Goal: Task Accomplishment & Management: Manage account settings

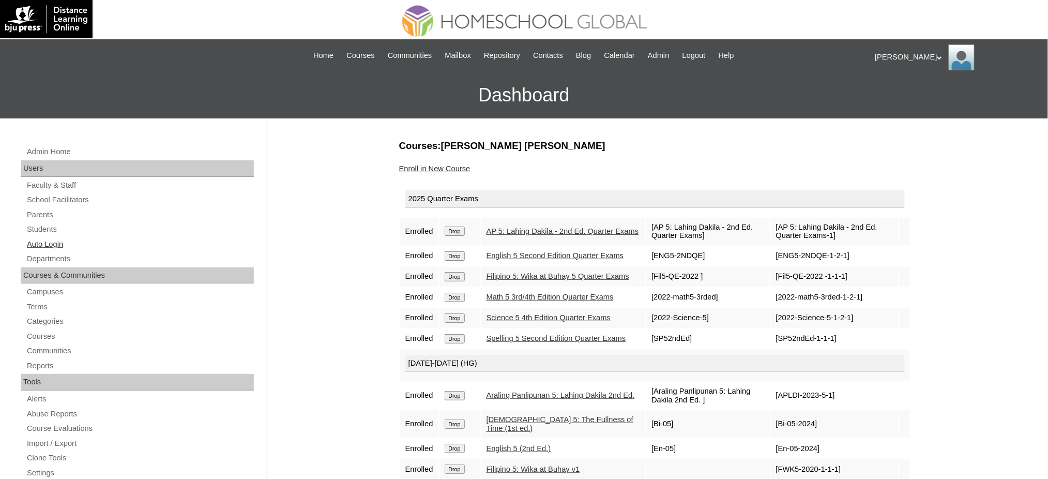
click at [45, 238] on link "Auto Login" at bounding box center [140, 244] width 228 height 13
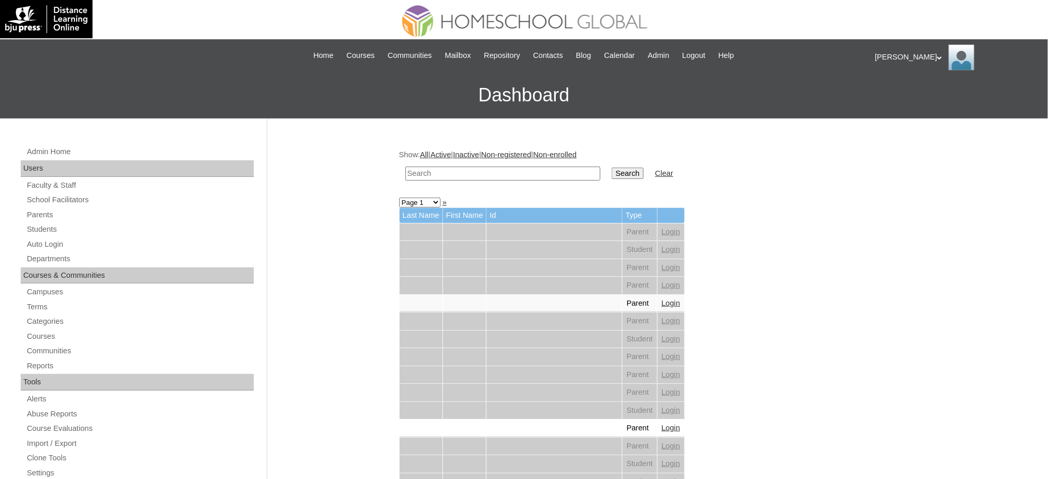
drag, startPoint x: 460, startPoint y: 175, endPoint x: 472, endPoint y: 176, distance: 12.5
click at [461, 175] on input "text" at bounding box center [502, 173] width 195 height 14
paste input "Julianna Bernadette"
type input "Julianna Bernadette"
click at [612, 173] on input "Search" at bounding box center [628, 172] width 32 height 11
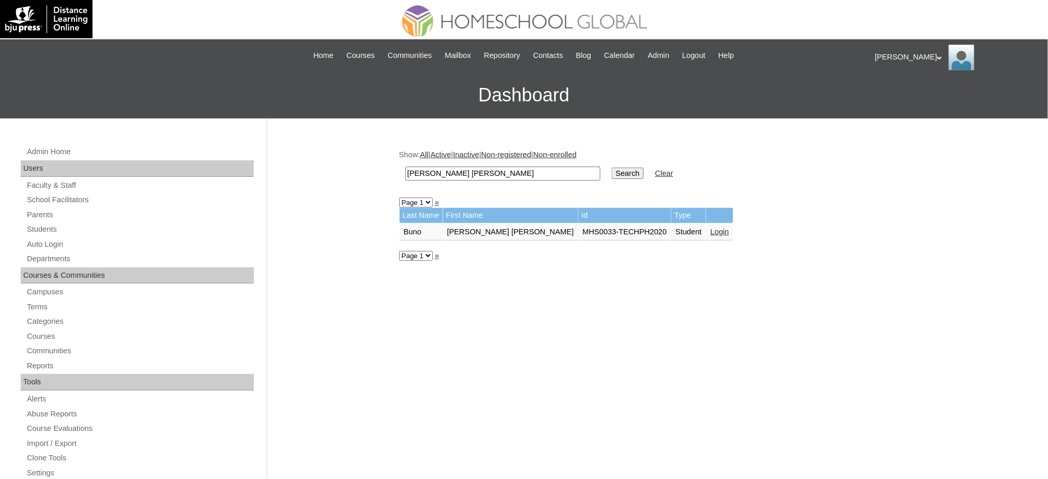
click at [540, 172] on input "Julianna Bernadette" at bounding box center [502, 173] width 195 height 14
paste input "ethro Seth"
type input "Jethro Seth"
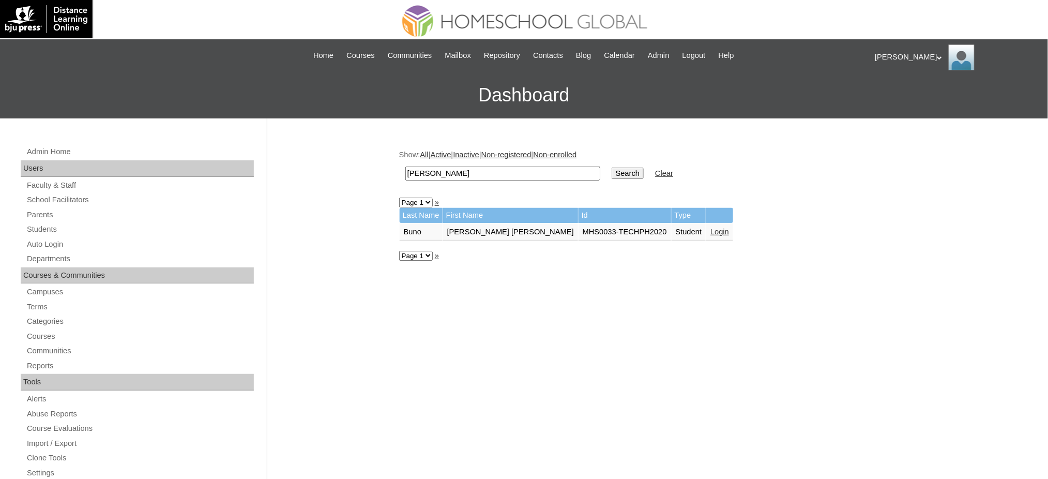
click at [612, 171] on input "Search" at bounding box center [628, 172] width 32 height 11
click at [674, 230] on link "Login" at bounding box center [683, 231] width 19 height 8
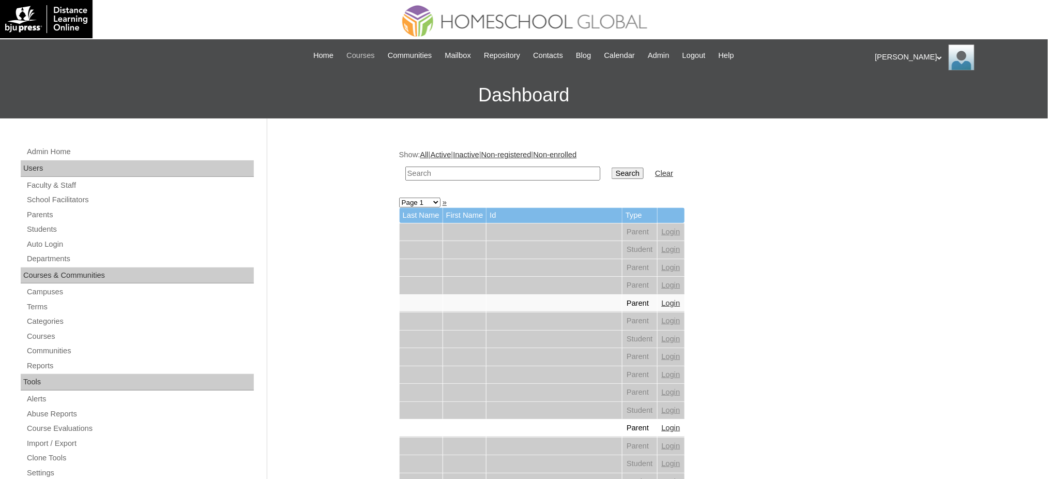
click at [363, 53] on span "Courses" at bounding box center [360, 56] width 28 height 12
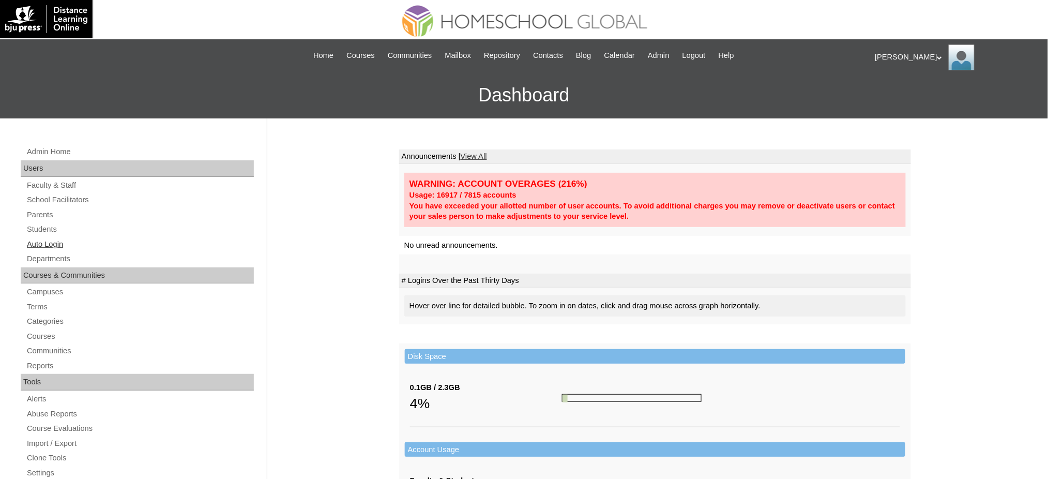
click at [50, 243] on link "Auto Login" at bounding box center [140, 244] width 228 height 13
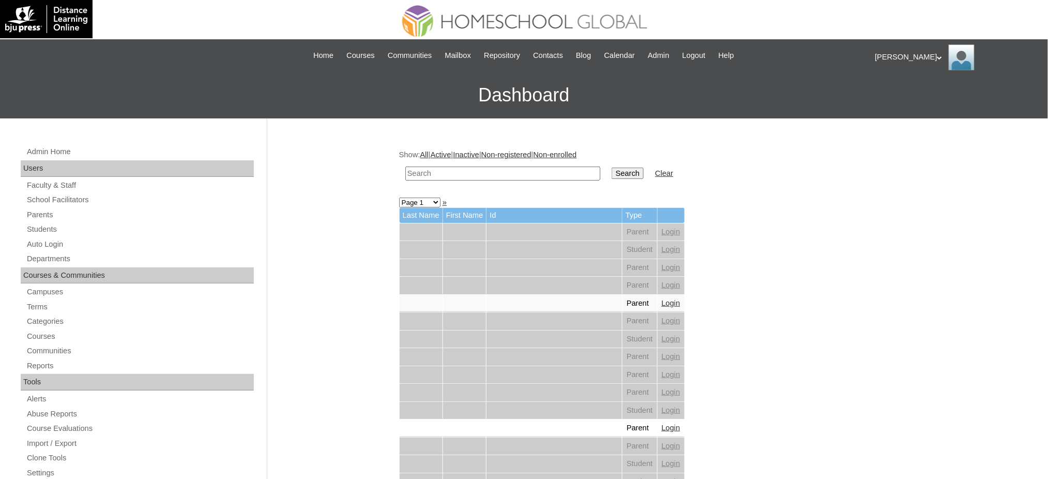
click at [531, 176] on input "text" at bounding box center [502, 173] width 195 height 14
paste input "[PERSON_NAME]"
type input "[PERSON_NAME]"
click at [612, 170] on input "Search" at bounding box center [628, 172] width 32 height 11
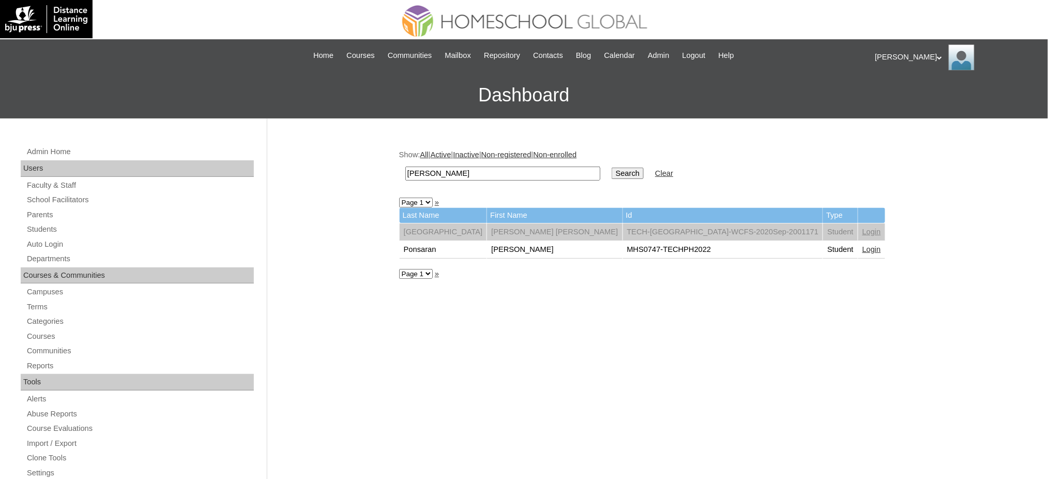
click at [862, 247] on link "Login" at bounding box center [871, 249] width 19 height 8
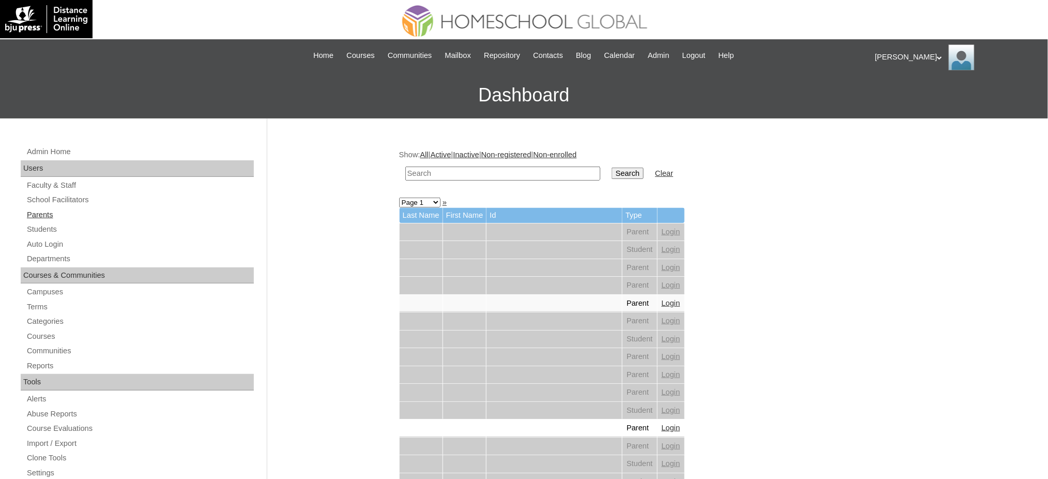
click at [42, 219] on link "Parents" at bounding box center [140, 214] width 228 height 13
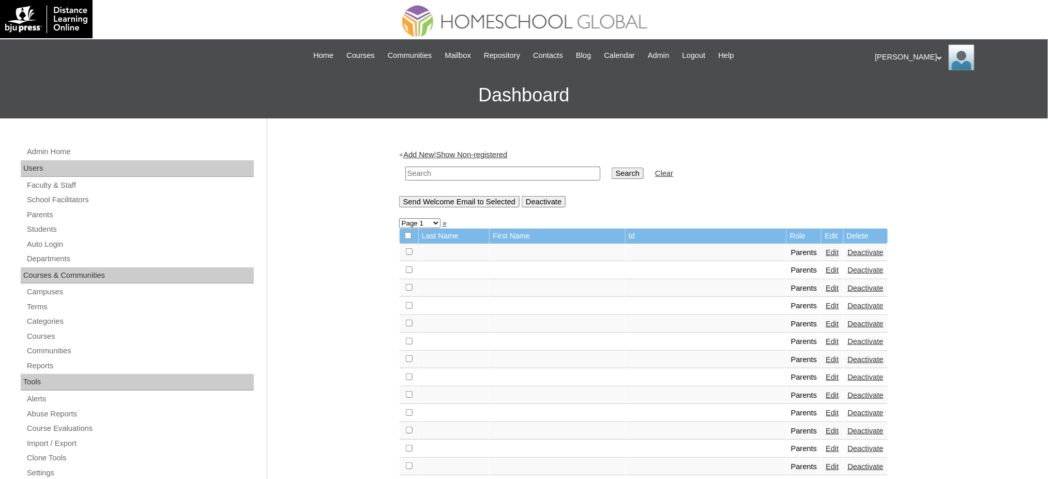
click at [476, 173] on input "text" at bounding box center [502, 173] width 195 height 14
paste input "MHP0005-TECHPH2023"
type input "MHP0005-TECHPH2023"
click at [612, 171] on input "Search" at bounding box center [628, 172] width 32 height 11
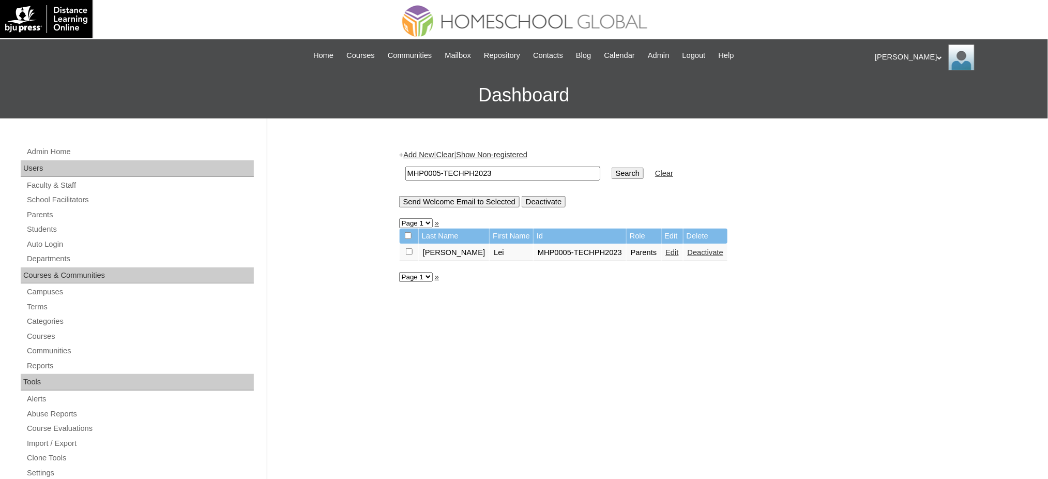
drag, startPoint x: 657, startPoint y: 251, endPoint x: 535, endPoint y: 206, distance: 130.3
click at [666, 250] on link "Edit" at bounding box center [672, 252] width 13 height 8
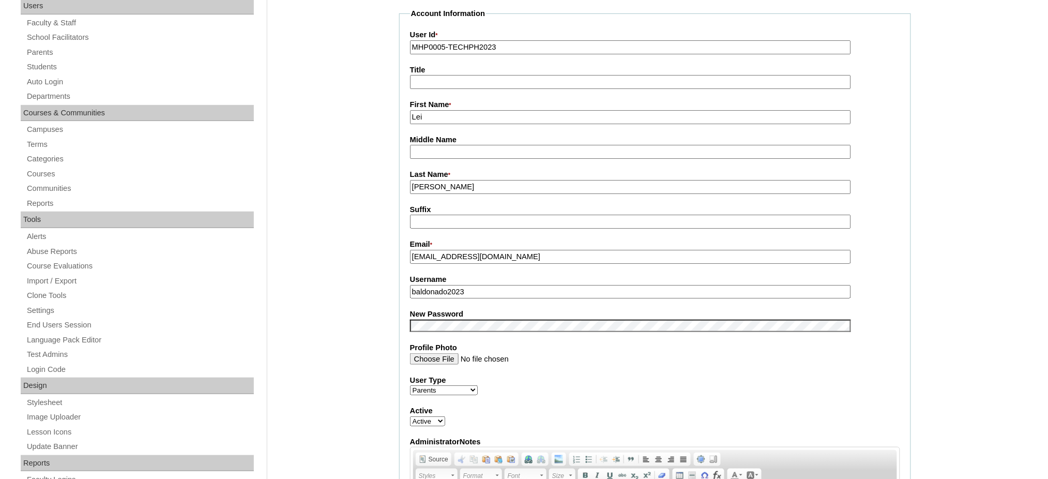
scroll to position [207, 0]
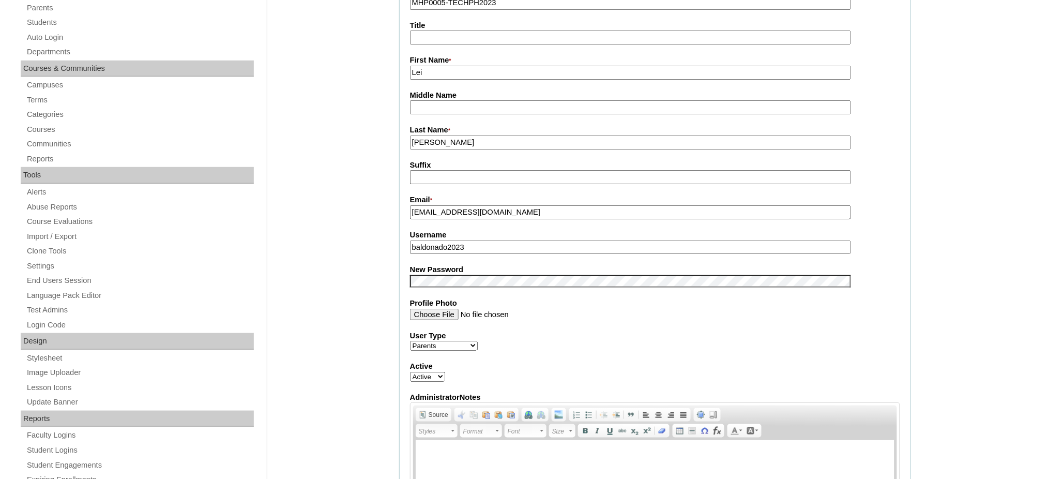
click at [481, 242] on input "baldonado2023" at bounding box center [630, 247] width 441 height 14
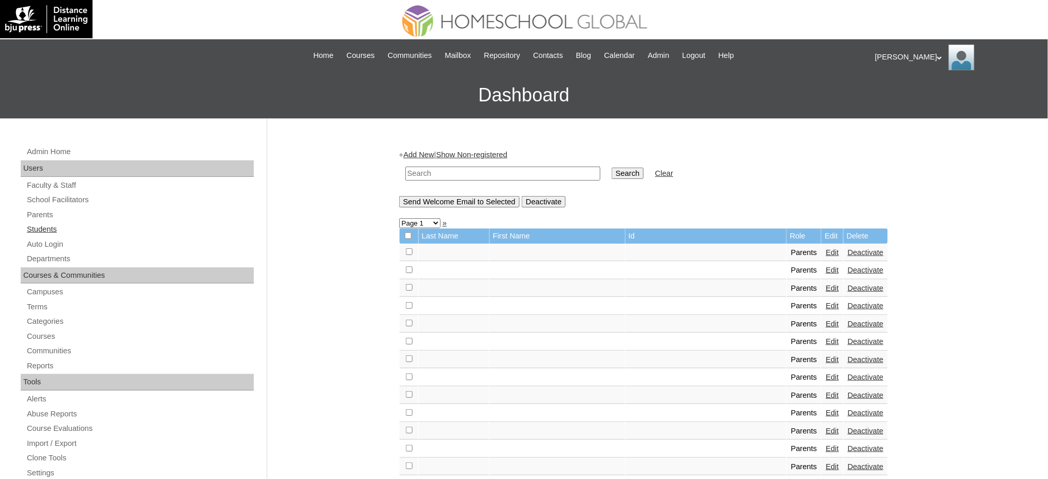
click at [46, 232] on link "Students" at bounding box center [140, 229] width 228 height 13
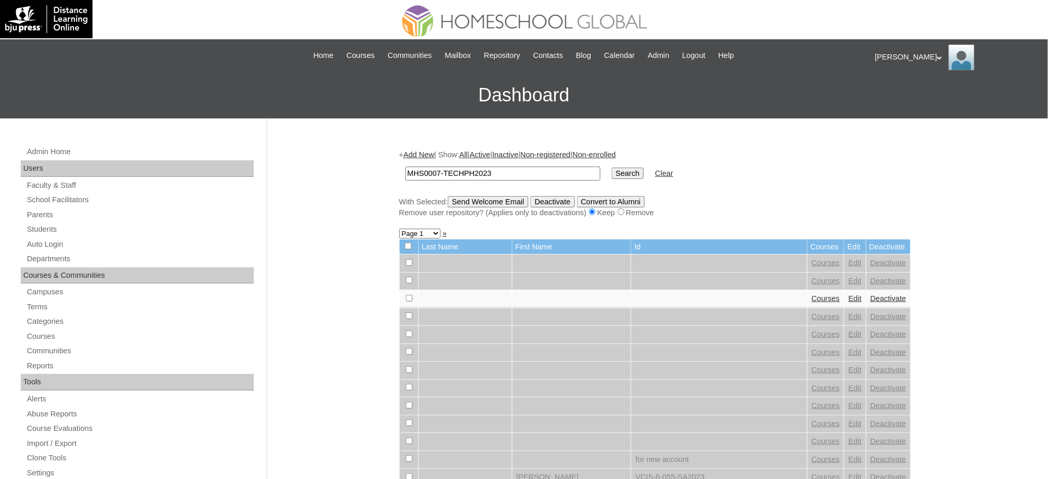
type input "MHS0007-TECHPH2023"
click at [612, 170] on input "Search" at bounding box center [628, 172] width 32 height 11
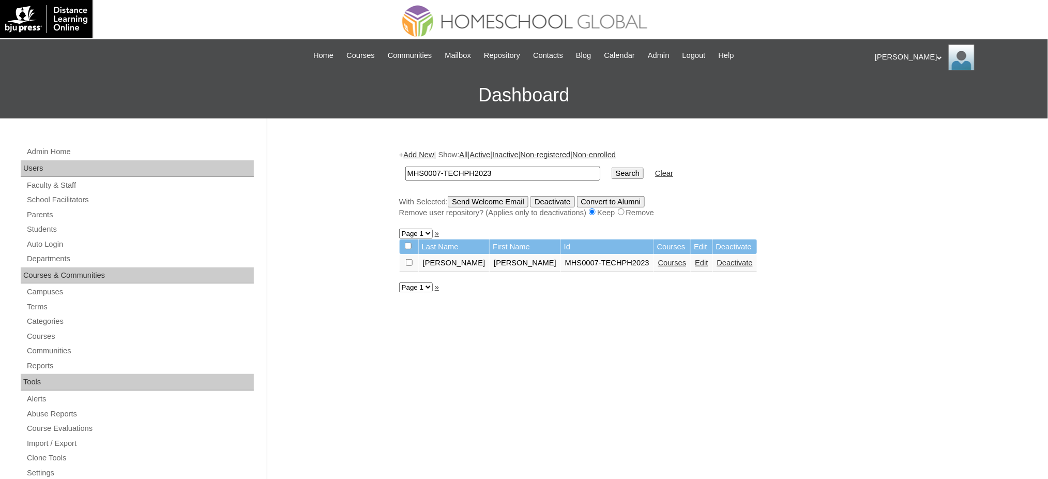
click at [695, 262] on link "Edit" at bounding box center [701, 262] width 13 height 8
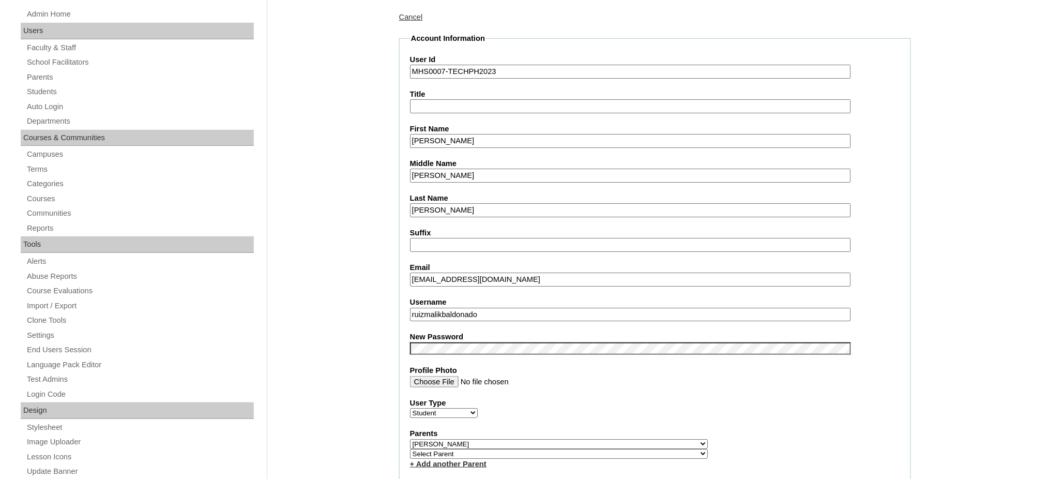
scroll to position [138, 0]
click at [466, 308] on input "ruizmalikbaldonado" at bounding box center [630, 315] width 441 height 14
click at [437, 138] on input "Ruiz Malik" at bounding box center [630, 141] width 441 height 14
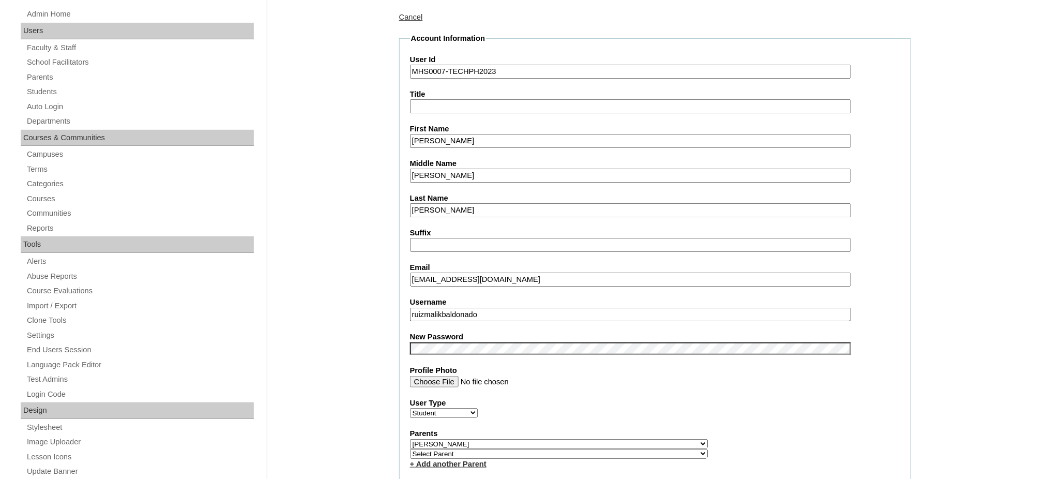
click at [437, 138] on input "Ruiz Malik" at bounding box center [630, 141] width 441 height 14
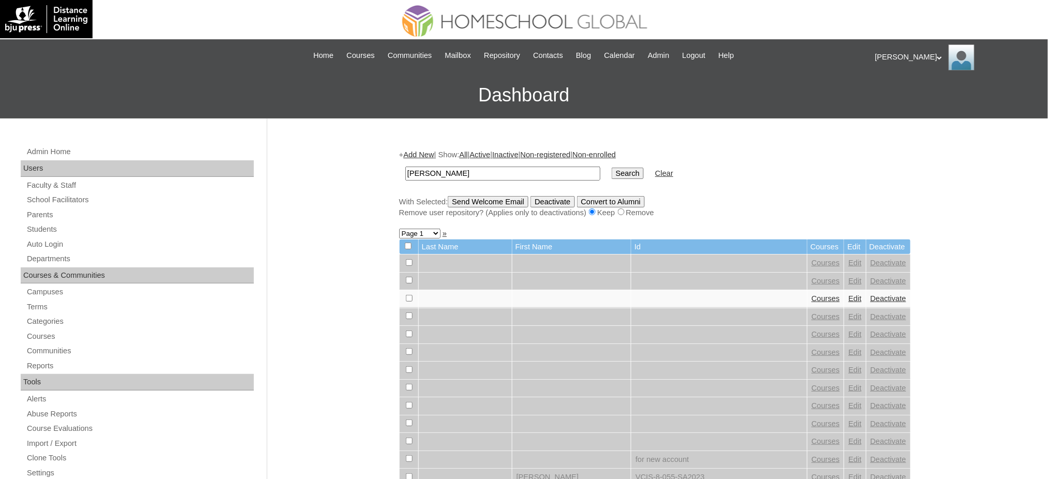
type input "[PERSON_NAME]"
click at [612, 174] on input "Search" at bounding box center [628, 172] width 32 height 11
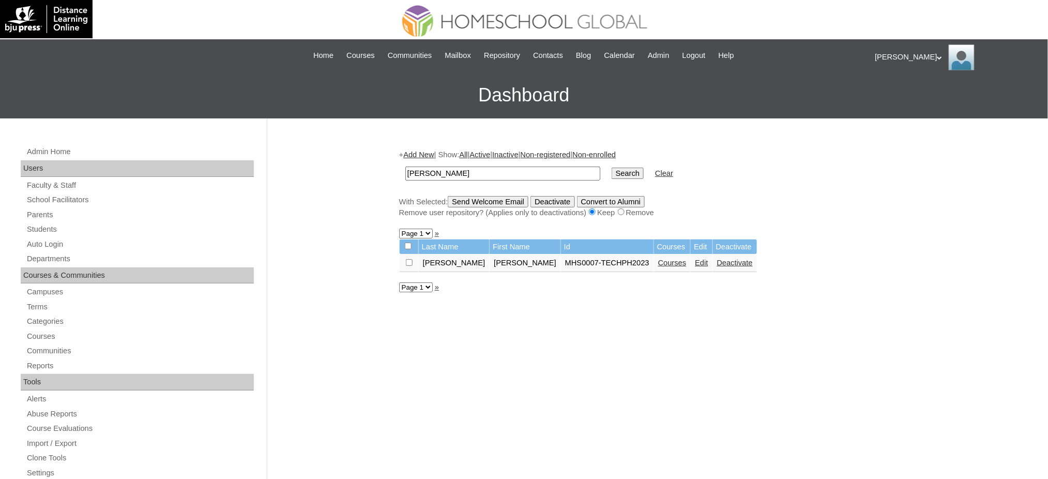
click at [658, 261] on link "Courses" at bounding box center [672, 262] width 28 height 8
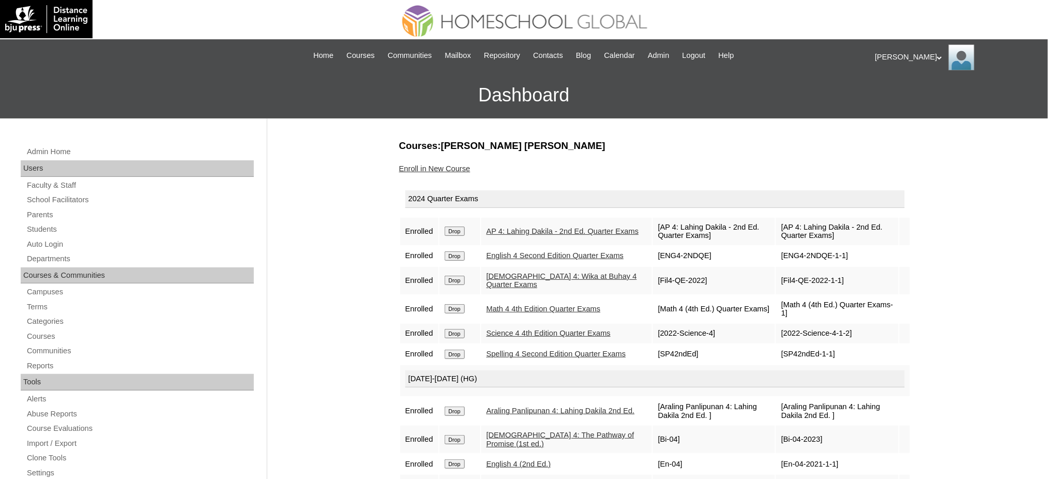
click at [455, 226] on input "Drop" at bounding box center [455, 230] width 20 height 9
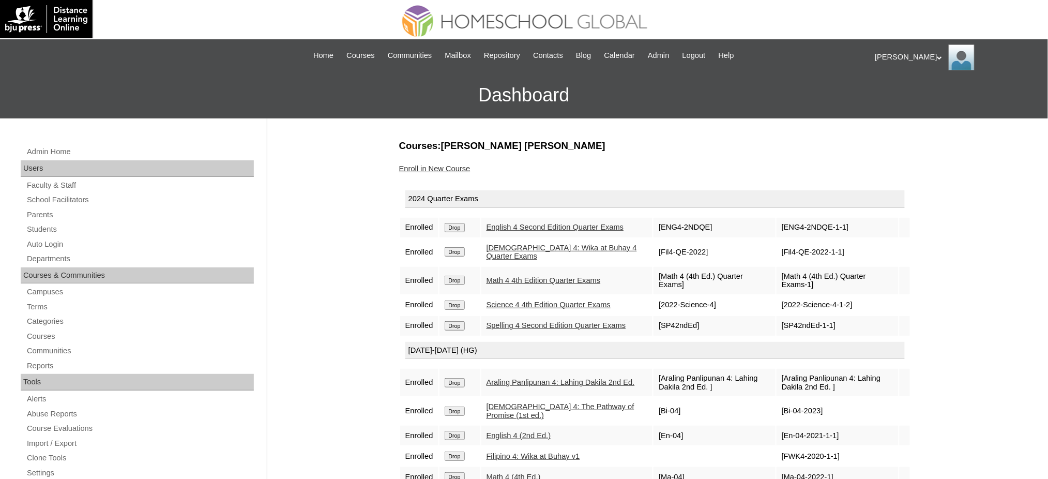
click at [456, 228] on input "Drop" at bounding box center [455, 227] width 20 height 9
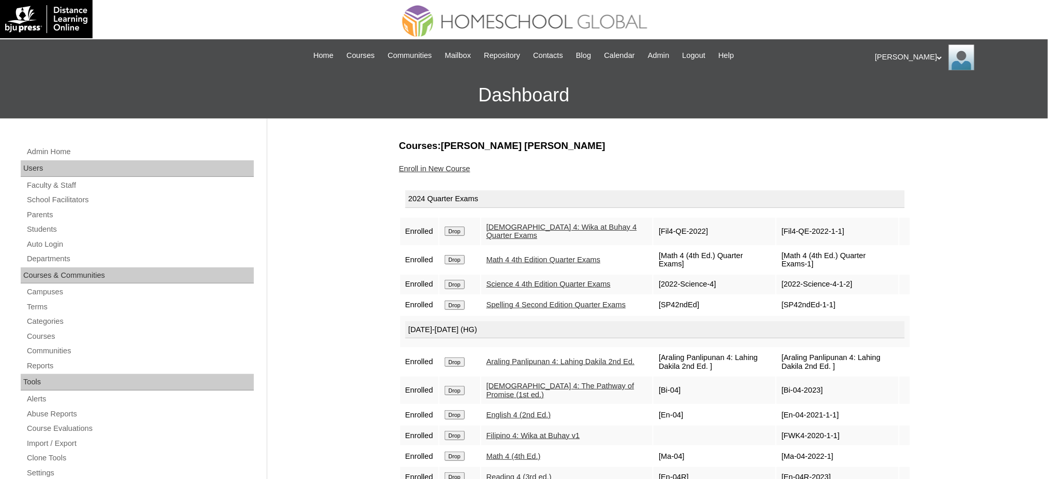
click at [462, 227] on input "Drop" at bounding box center [455, 230] width 20 height 9
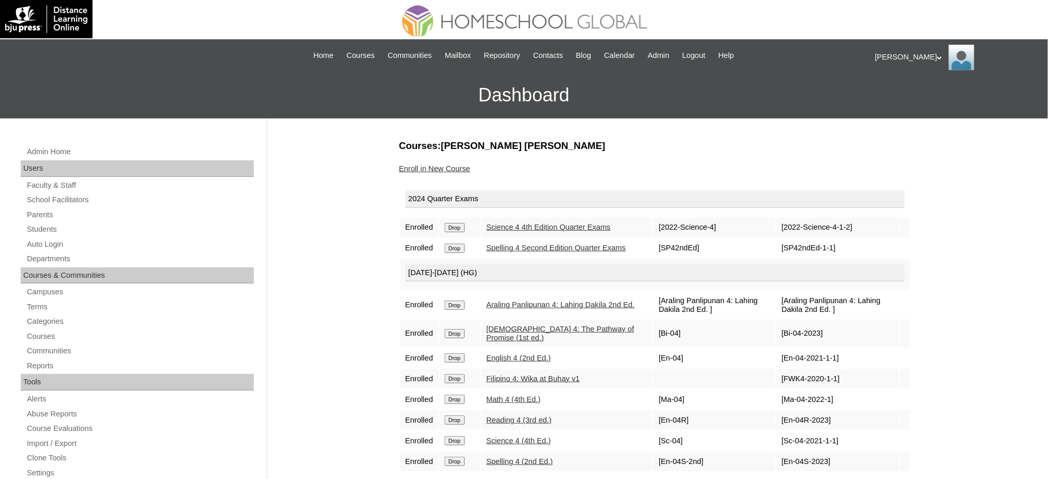
click at [457, 231] on input "Drop" at bounding box center [455, 227] width 20 height 9
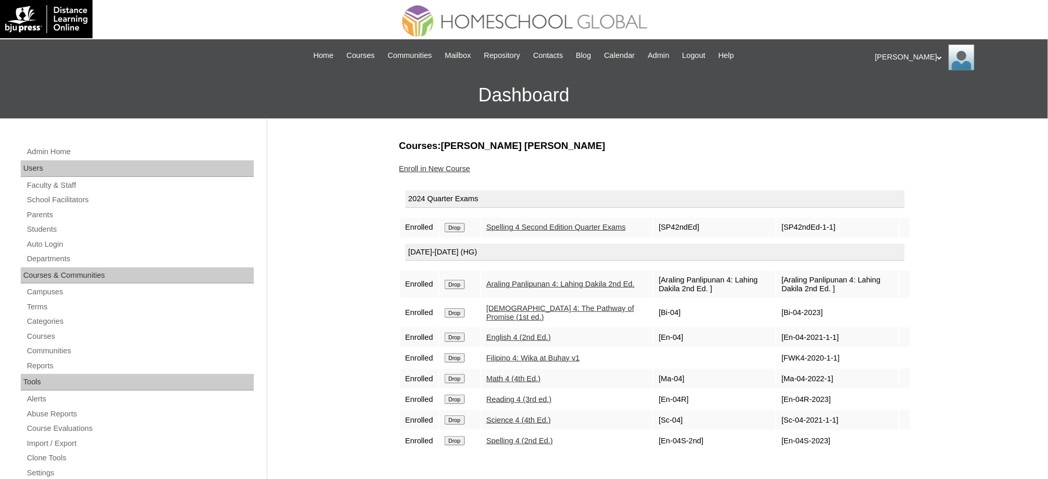
click at [463, 227] on input "Drop" at bounding box center [455, 227] width 20 height 9
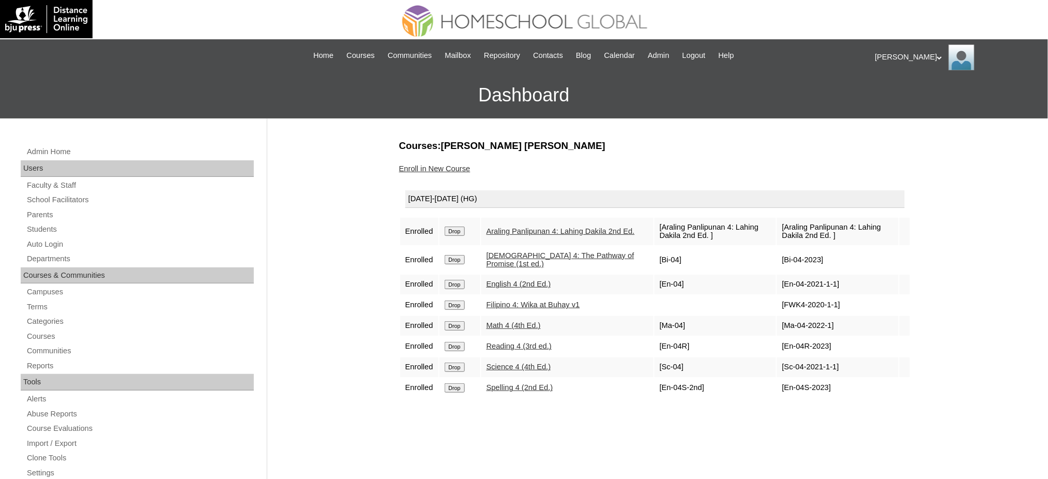
click at [452, 229] on input "Drop" at bounding box center [455, 230] width 20 height 9
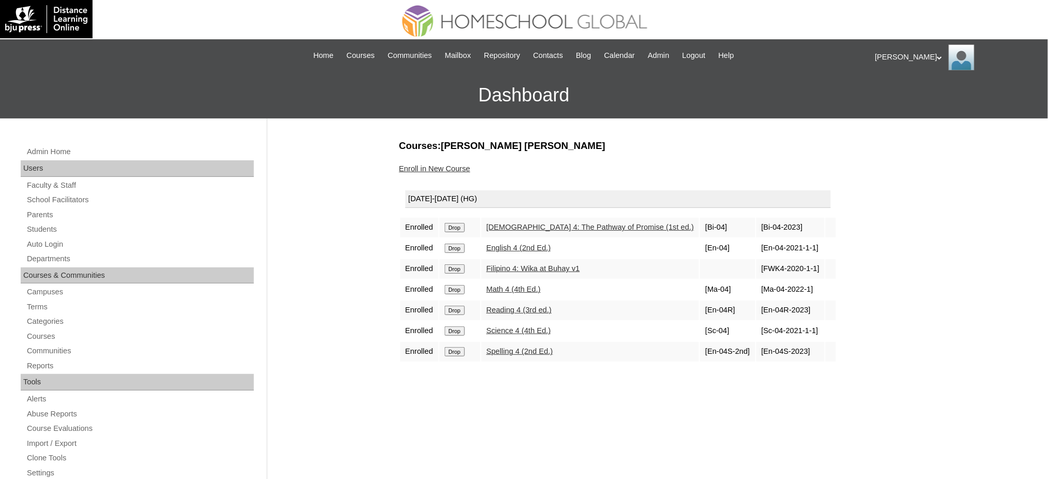
click at [459, 227] on input "Drop" at bounding box center [455, 227] width 20 height 9
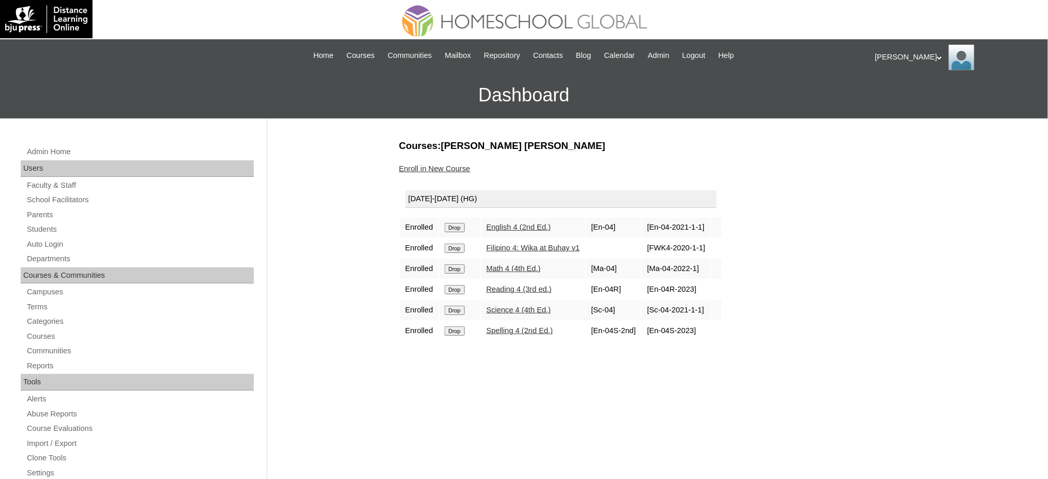
click at [463, 225] on input "Drop" at bounding box center [455, 227] width 20 height 9
drag, startPoint x: 0, startPoint y: 0, endPoint x: 461, endPoint y: 224, distance: 512.3
click at [461, 224] on input "Drop" at bounding box center [455, 227] width 20 height 9
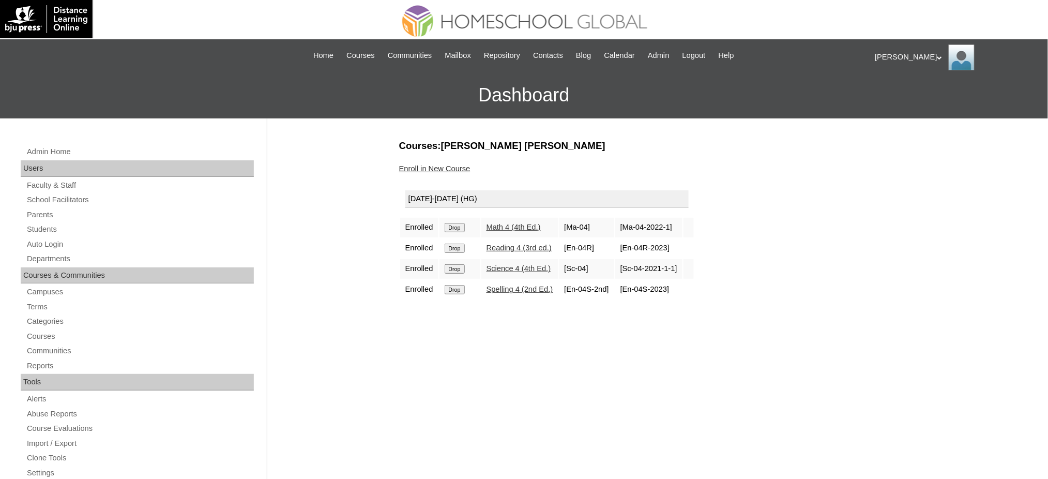
click at [453, 230] on td "Drop" at bounding box center [459, 228] width 41 height 20
click at [456, 225] on input "Drop" at bounding box center [455, 227] width 20 height 9
click at [448, 227] on input "Drop" at bounding box center [455, 227] width 20 height 9
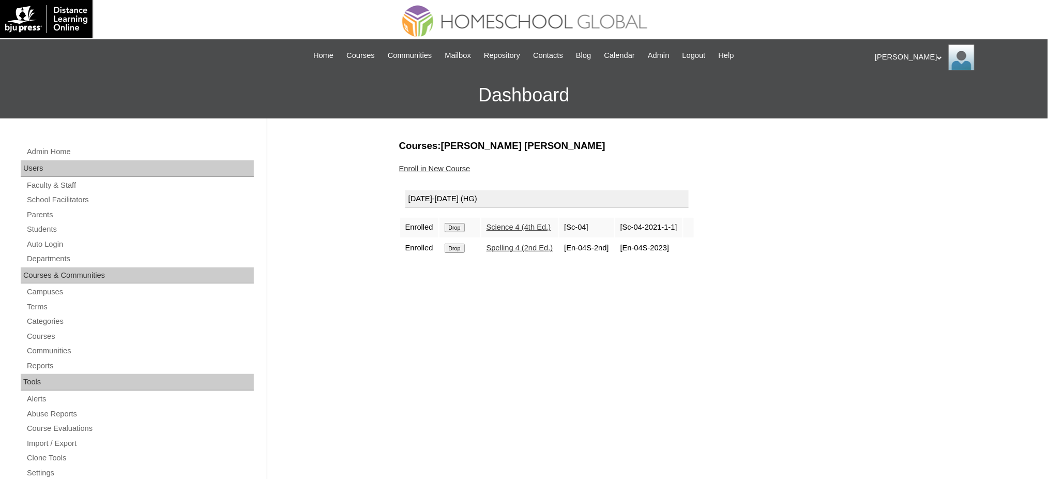
click at [454, 223] on input "Drop" at bounding box center [455, 227] width 20 height 9
click at [455, 224] on input "Drop" at bounding box center [455, 227] width 20 height 9
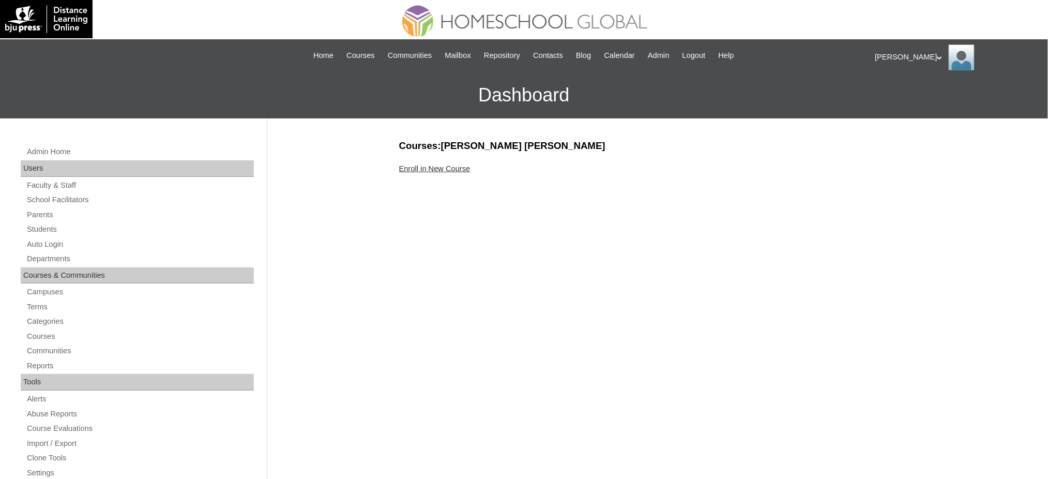
click at [459, 164] on link "Enroll in New Course" at bounding box center [434, 168] width 71 height 8
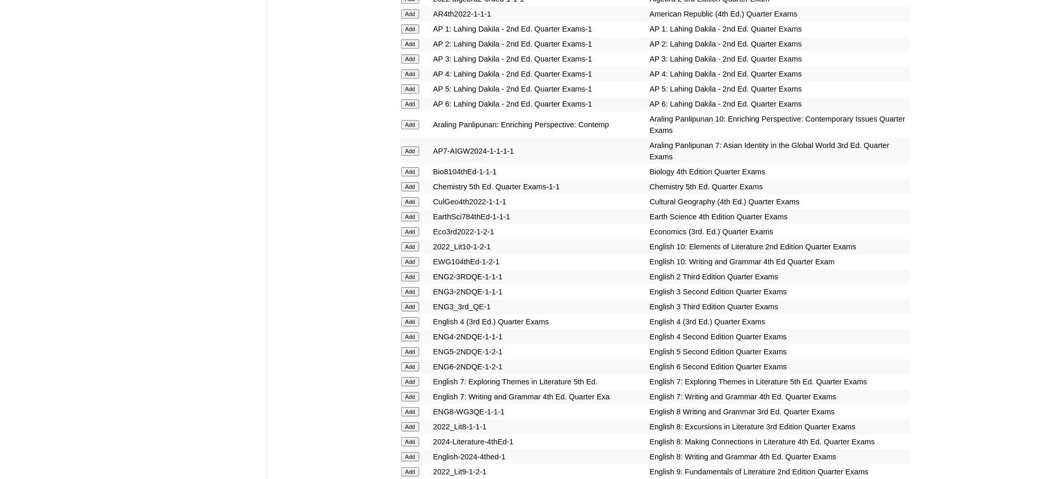
scroll to position [1103, 0]
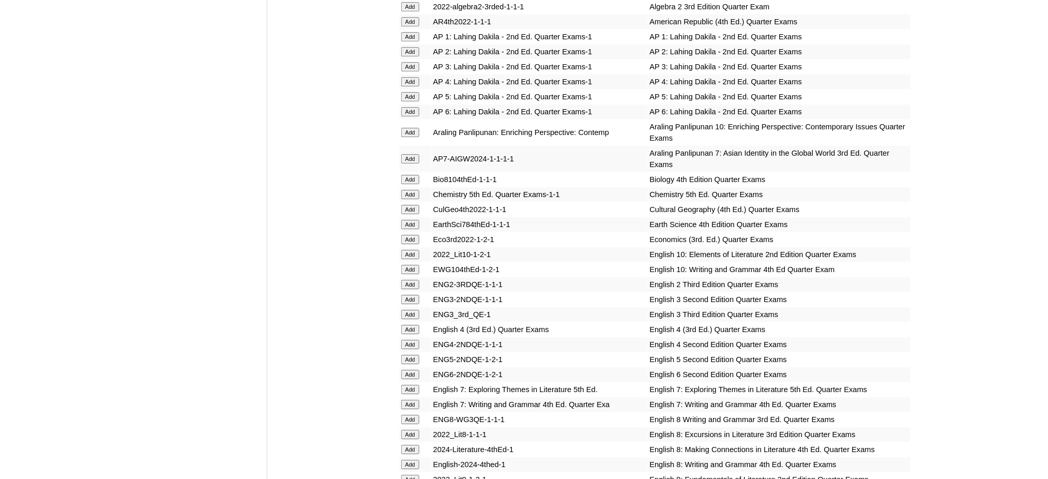
click at [406, 92] on input "Add" at bounding box center [410, 96] width 18 height 9
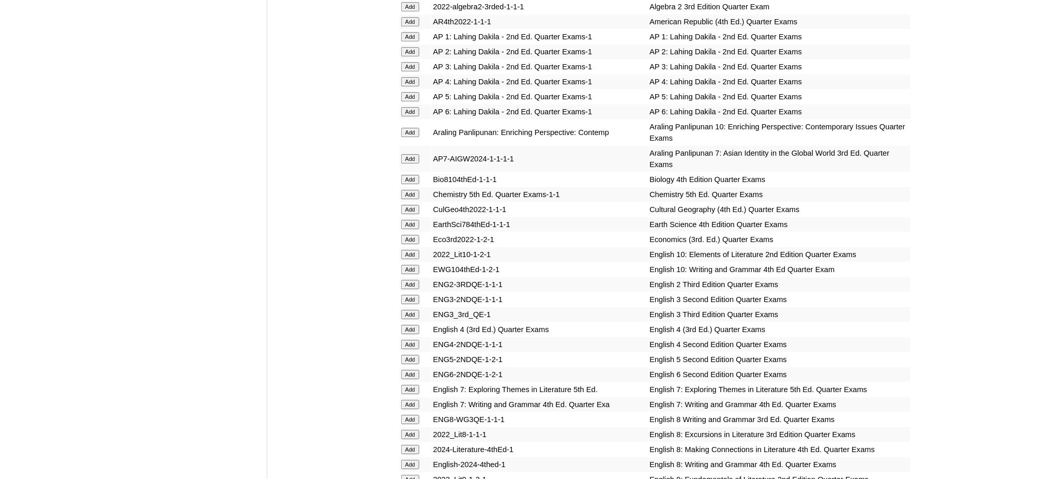
click at [406, 92] on input "Add" at bounding box center [410, 96] width 18 height 9
click at [410, 355] on input "Add" at bounding box center [410, 359] width 18 height 9
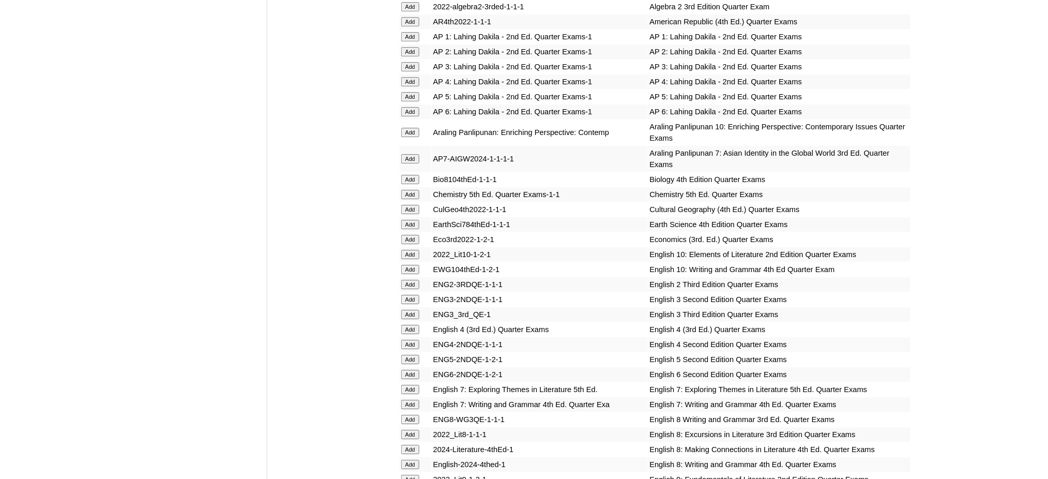
click at [410, 355] on input "Add" at bounding box center [410, 359] width 18 height 9
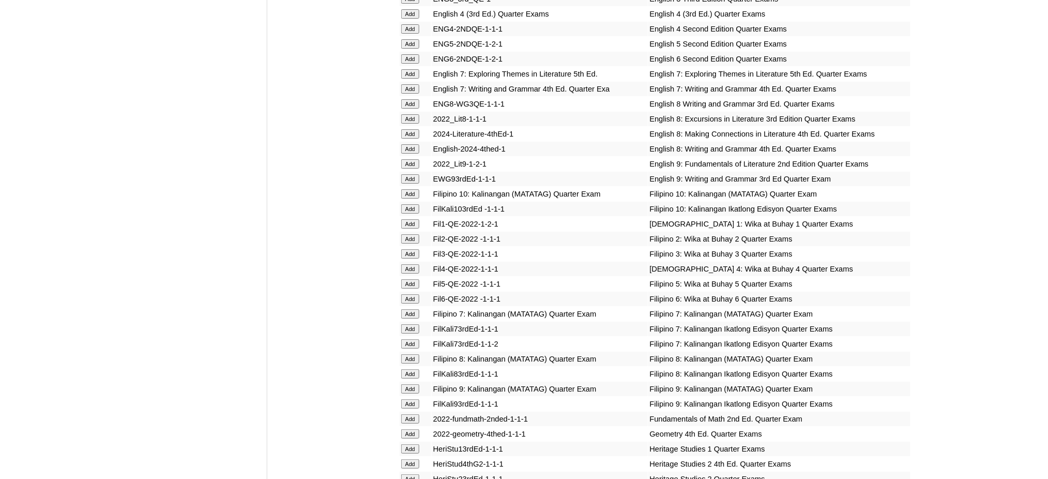
scroll to position [1447, 0]
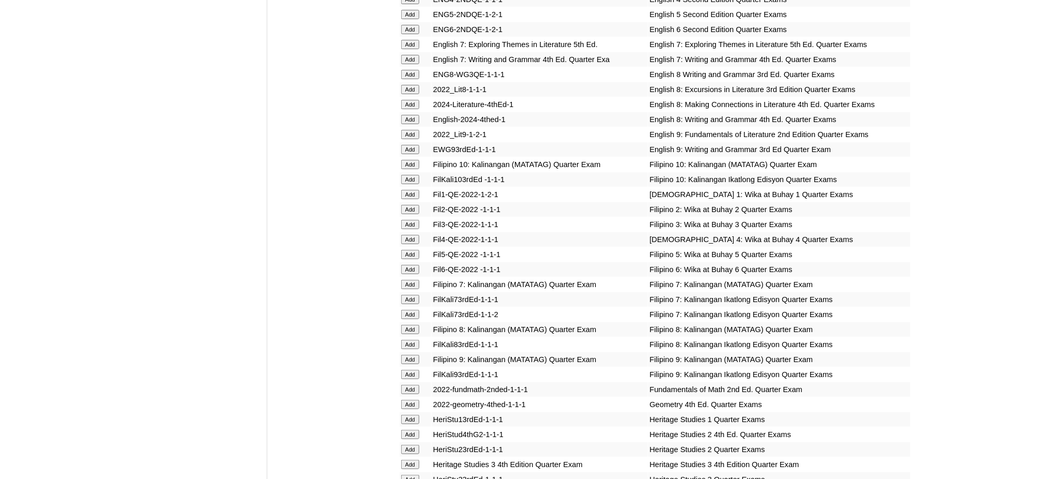
click at [416, 250] on input "Add" at bounding box center [410, 254] width 18 height 9
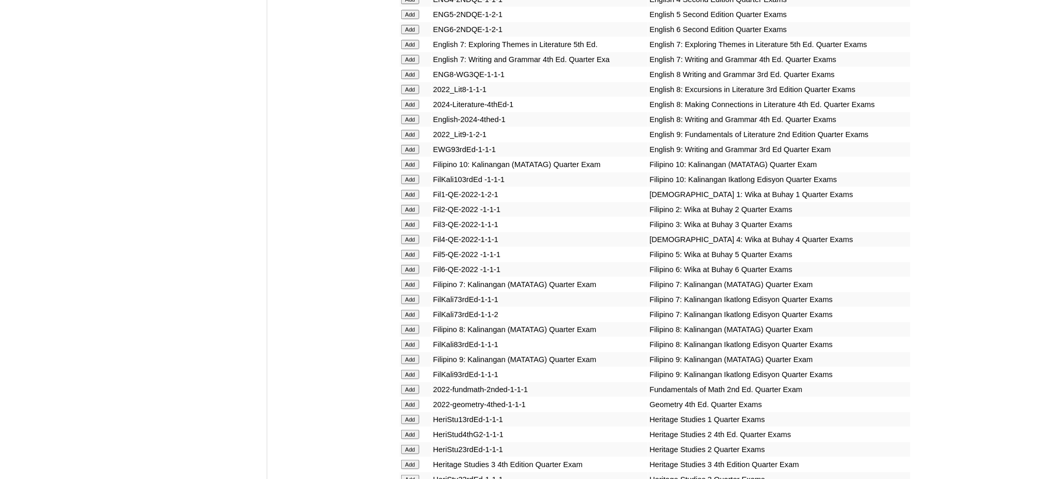
click at [416, 250] on input "Add" at bounding box center [410, 254] width 18 height 9
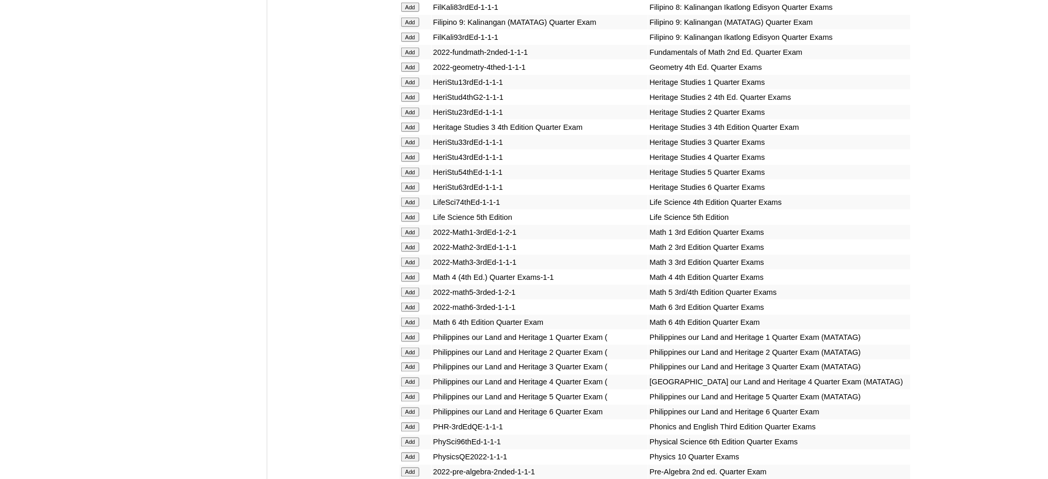
scroll to position [1792, 0]
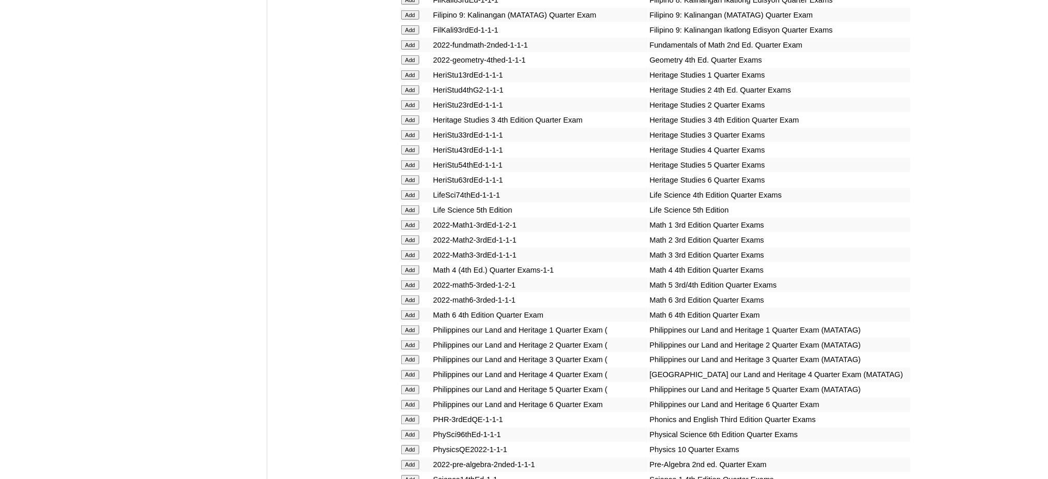
click at [407, 280] on input "Add" at bounding box center [410, 284] width 18 height 9
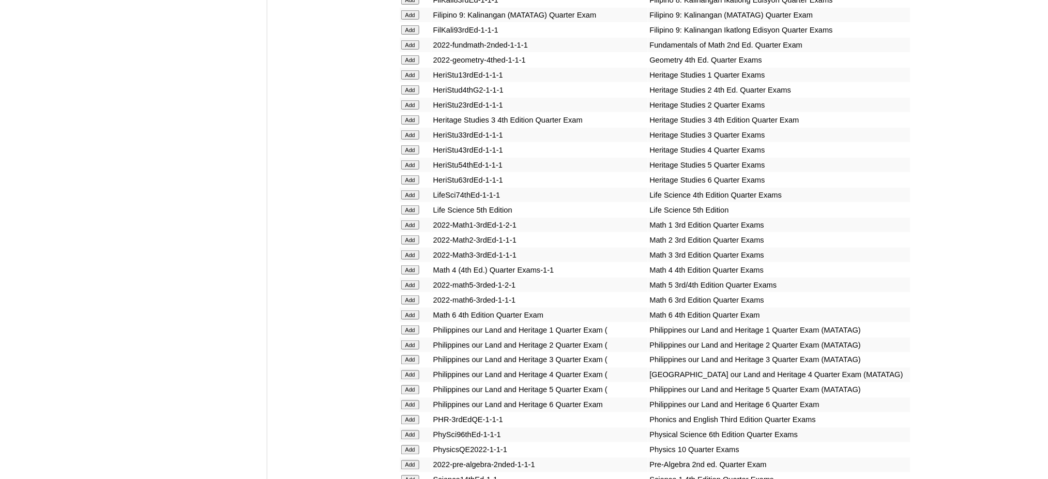
click at [407, 280] on input "Add" at bounding box center [410, 284] width 18 height 9
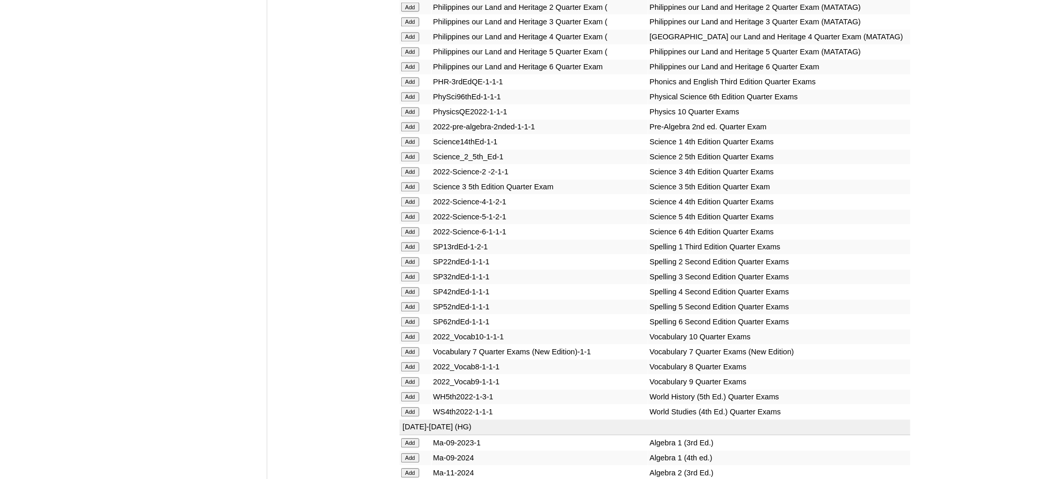
scroll to position [2137, 0]
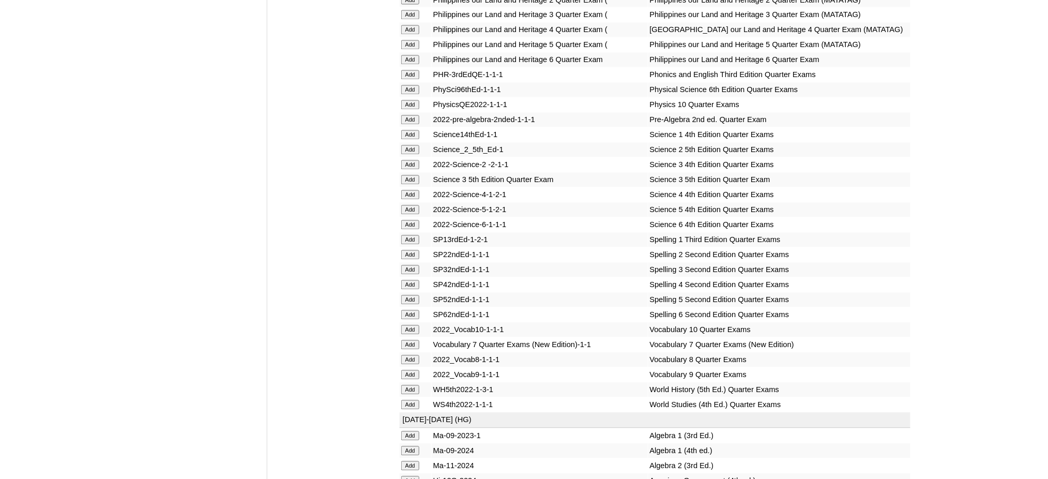
click at [402, 205] on input "Add" at bounding box center [410, 209] width 18 height 9
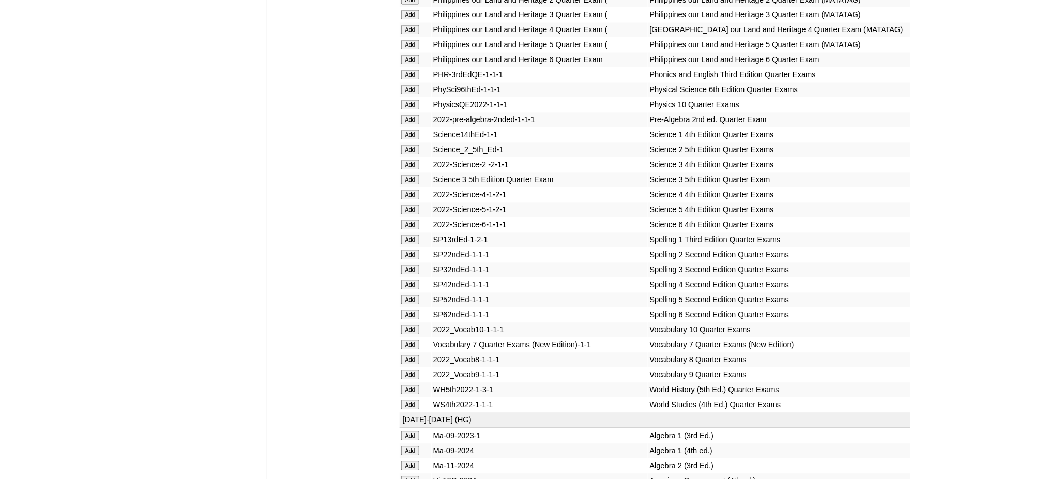
click at [418, 295] on input "Add" at bounding box center [410, 299] width 18 height 9
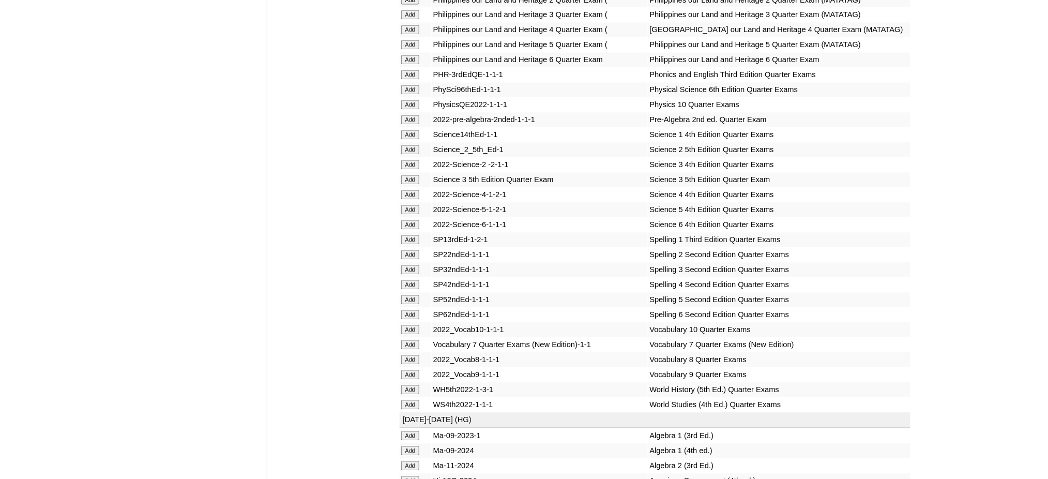
click at [418, 295] on input "Add" at bounding box center [410, 299] width 18 height 9
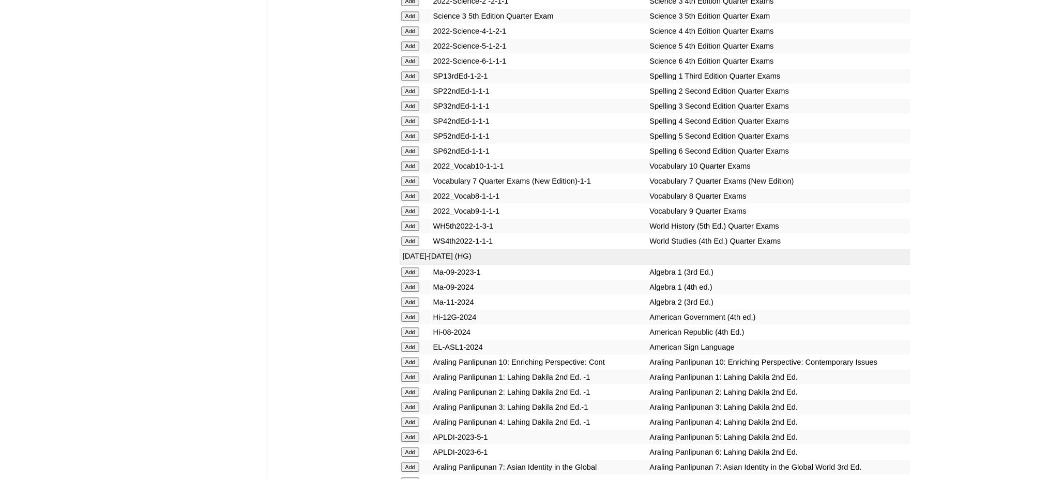
scroll to position [2481, 0]
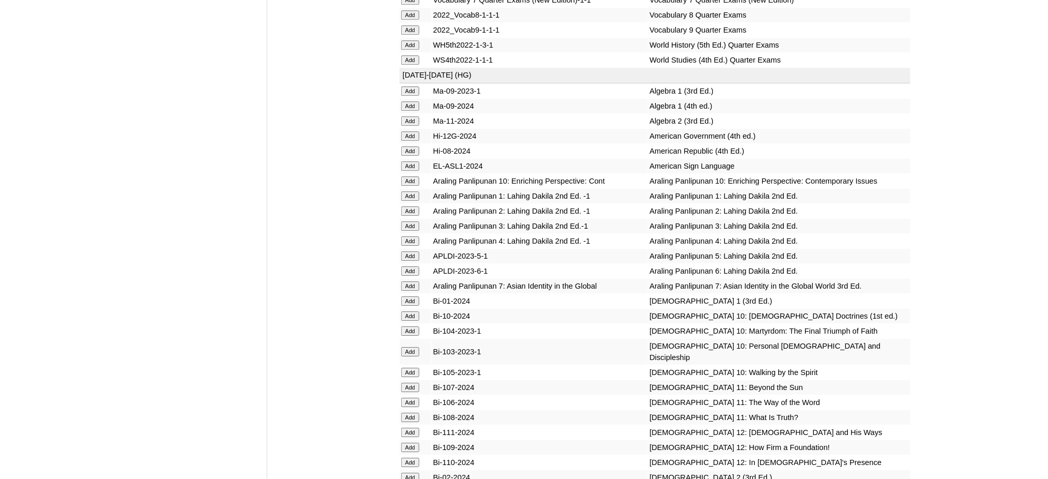
click at [406, 251] on input "Add" at bounding box center [410, 255] width 18 height 9
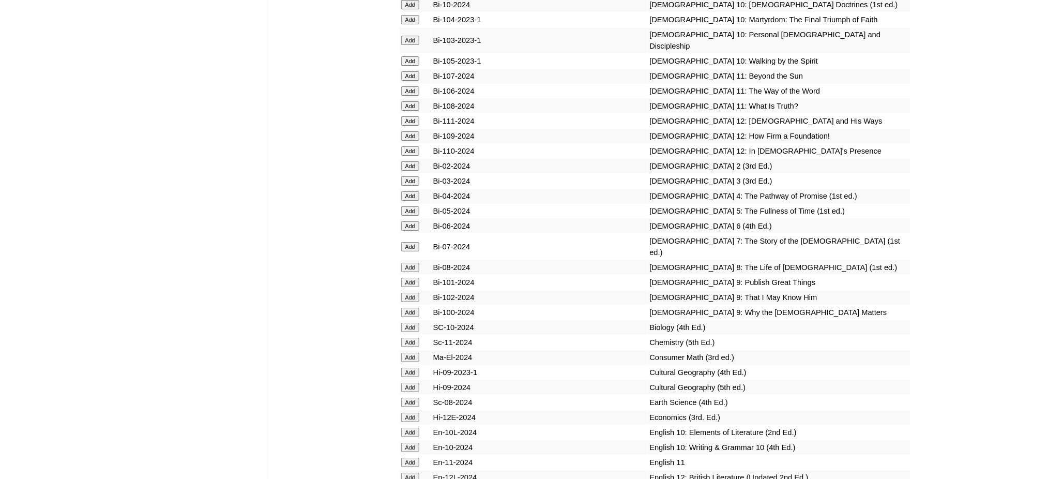
scroll to position [2826, 0]
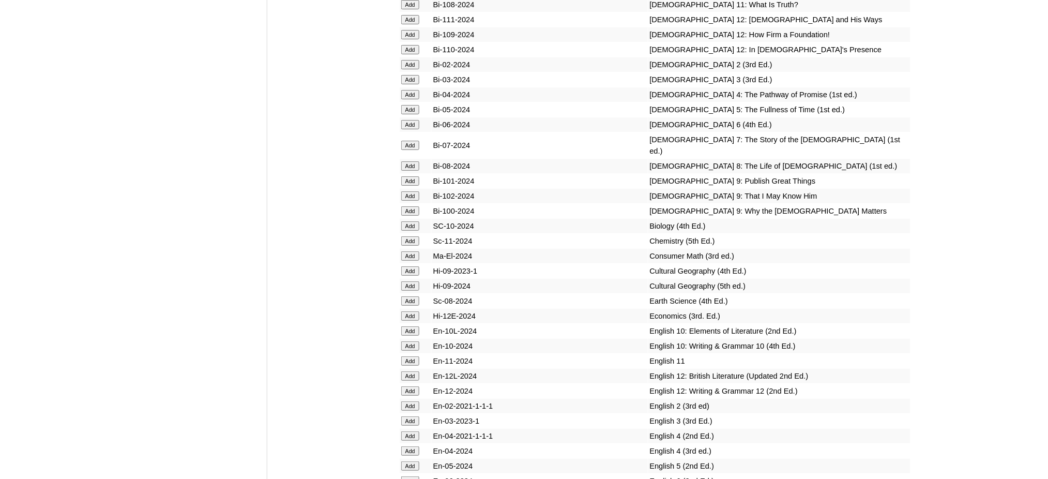
scroll to position [2895, 0]
click at [403, 104] on input "Add" at bounding box center [410, 108] width 18 height 9
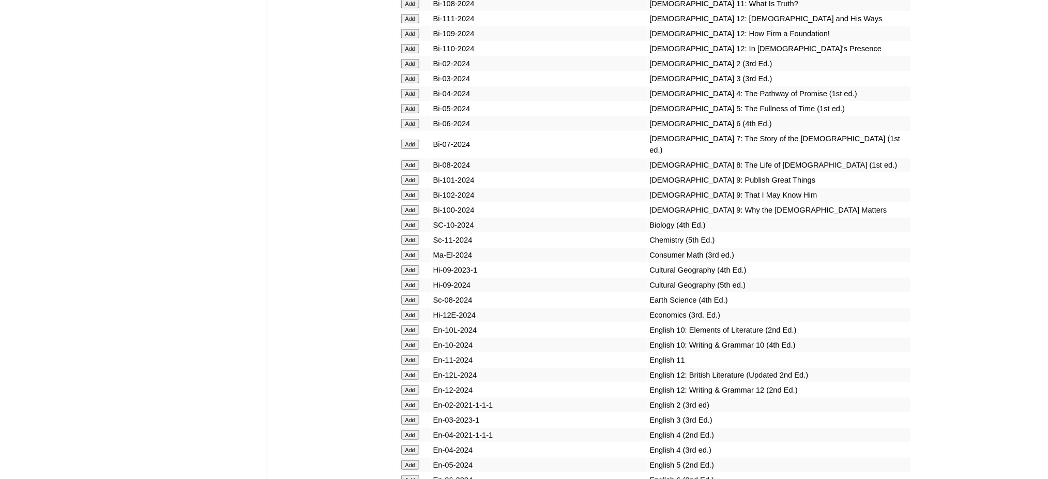
click at [403, 104] on input "Add" at bounding box center [410, 108] width 18 height 9
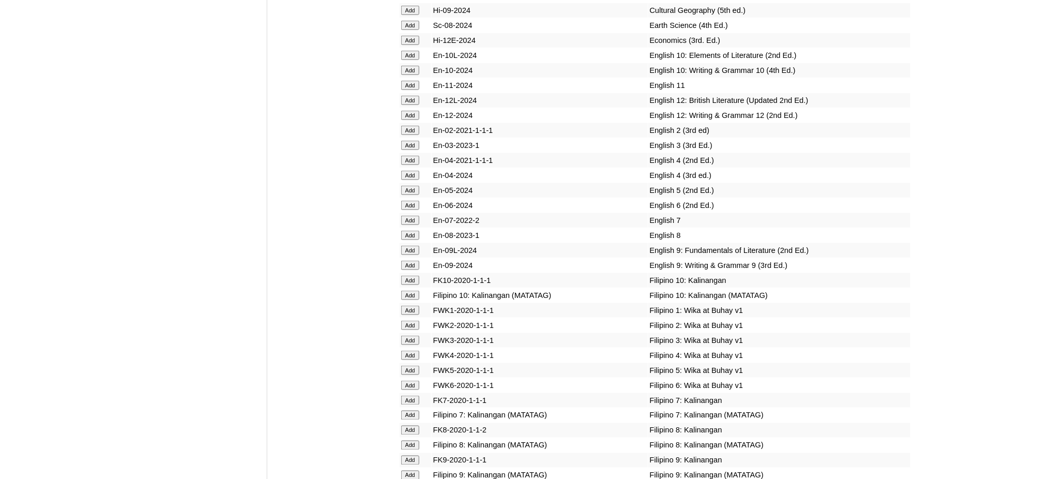
scroll to position [3170, 0]
click at [402, 185] on input "Add" at bounding box center [410, 189] width 18 height 9
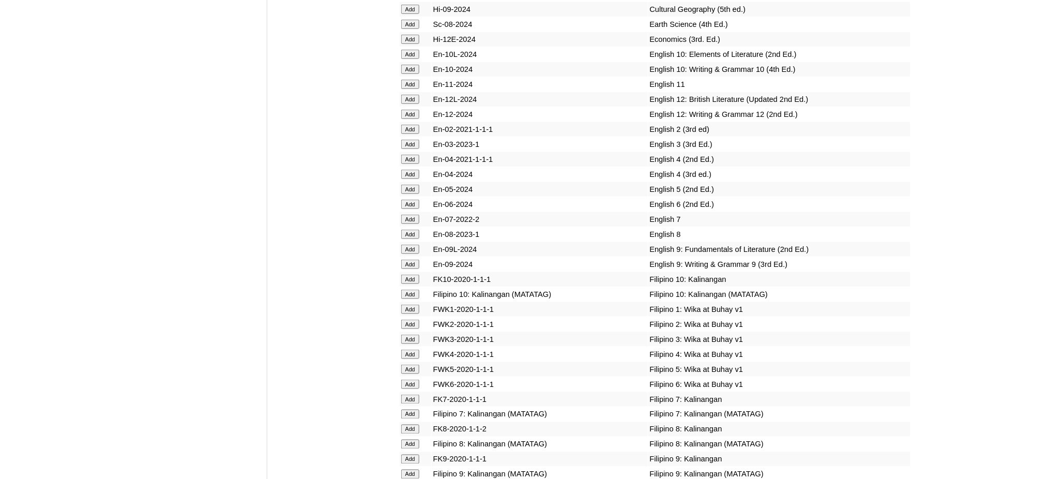
click at [402, 185] on input "Add" at bounding box center [410, 189] width 18 height 9
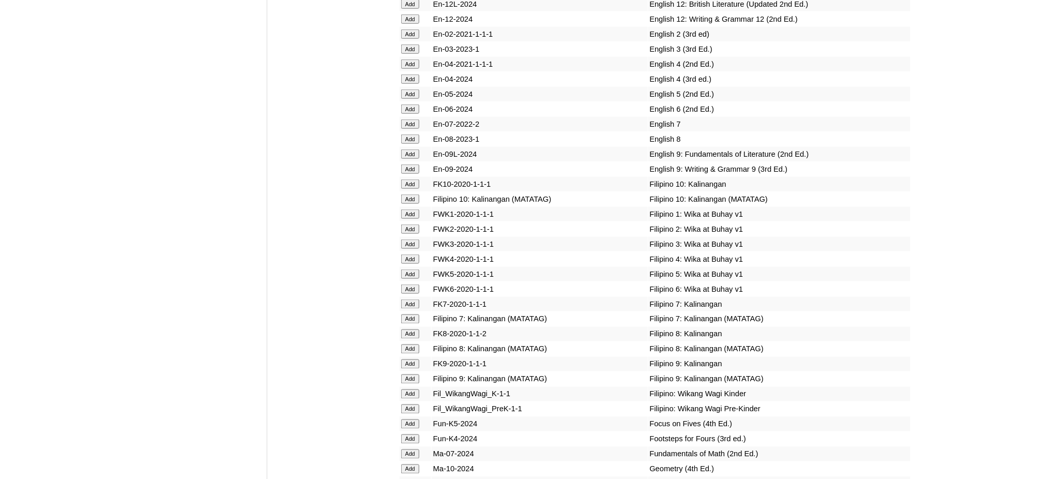
scroll to position [3309, 0]
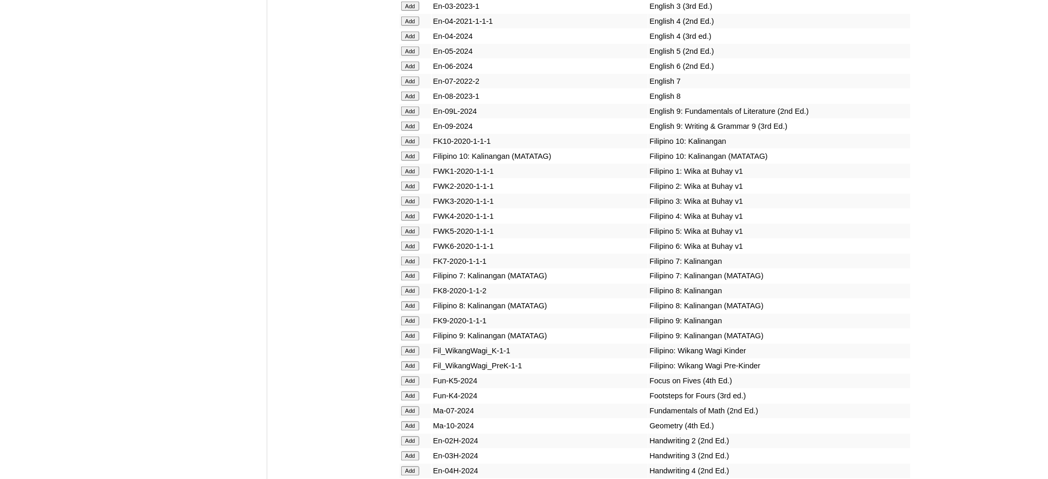
click at [410, 226] on input "Add" at bounding box center [410, 230] width 18 height 9
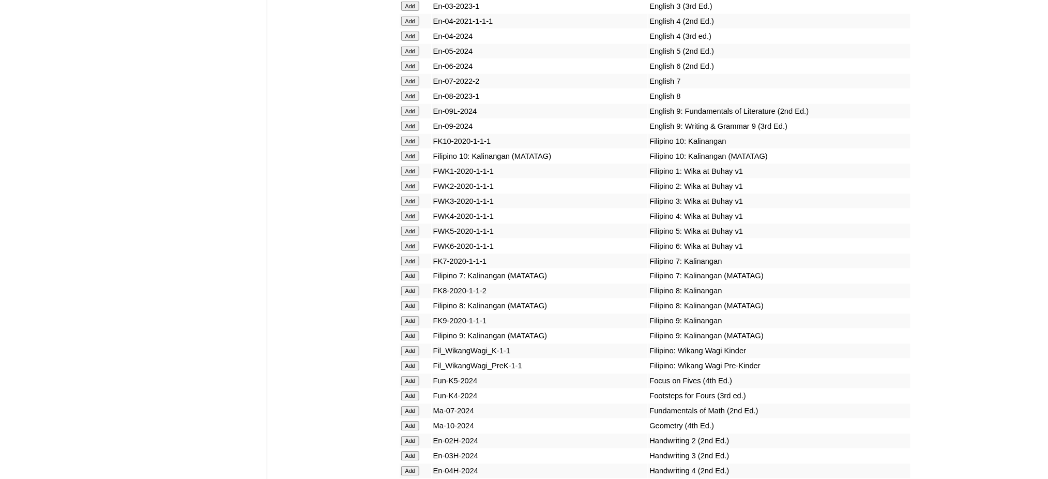
click at [410, 226] on input "Add" at bounding box center [410, 230] width 18 height 9
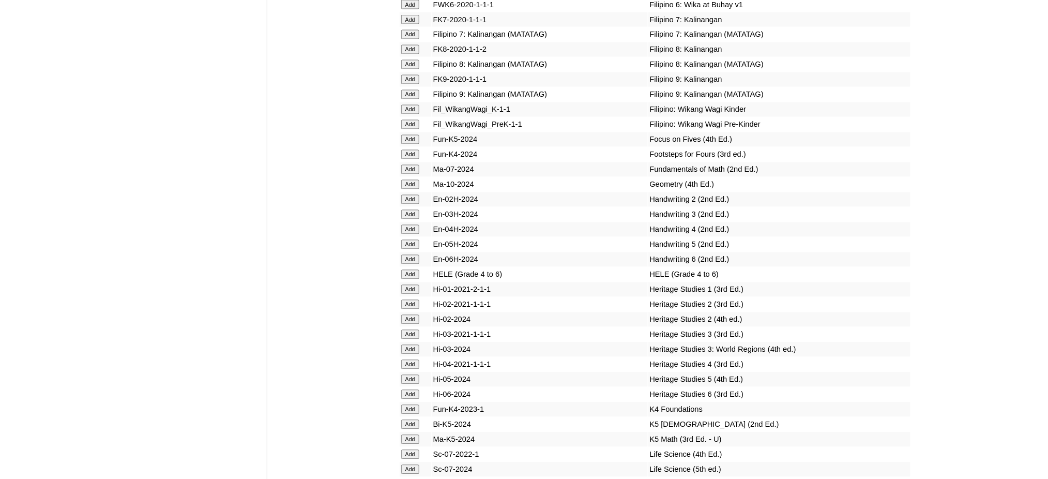
scroll to position [3584, 0]
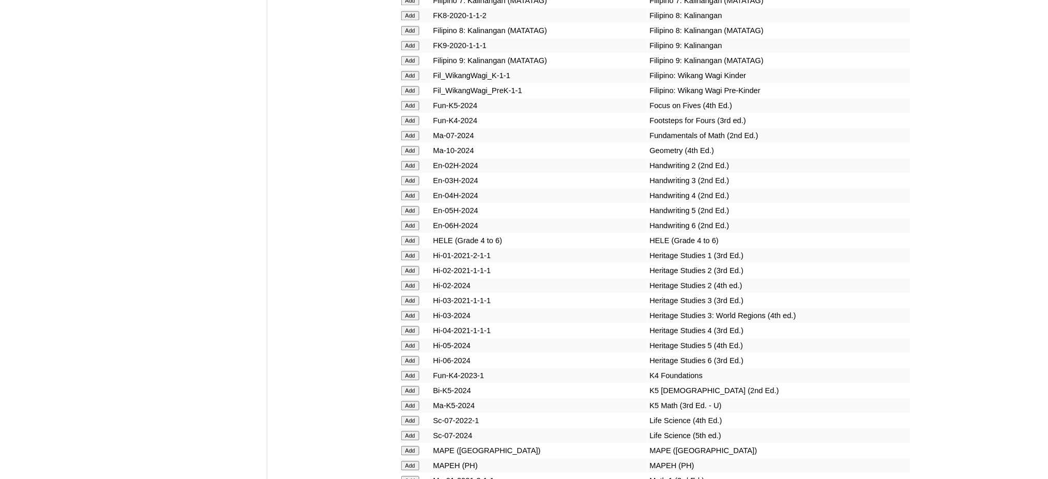
click at [413, 236] on input "Add" at bounding box center [410, 240] width 18 height 9
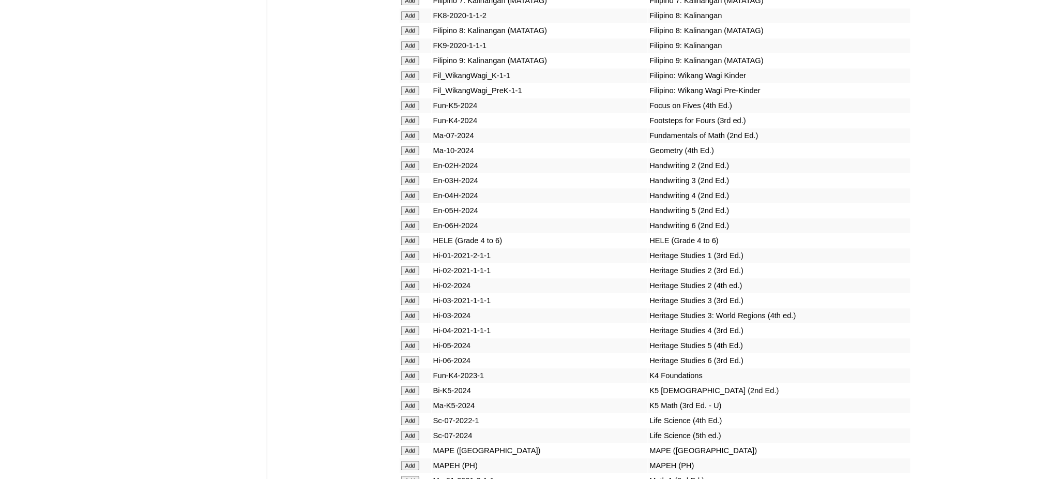
click at [413, 236] on input "Add" at bounding box center [410, 240] width 18 height 9
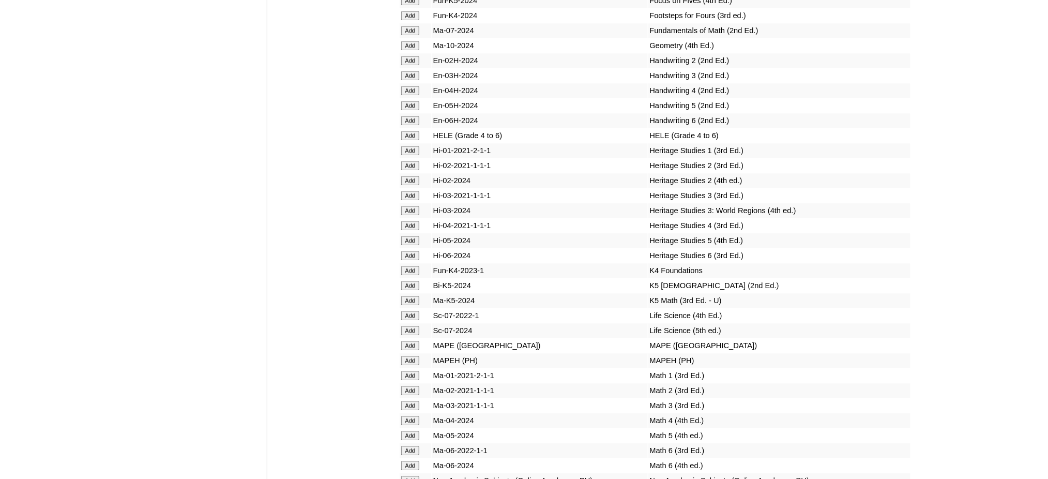
scroll to position [3791, 0]
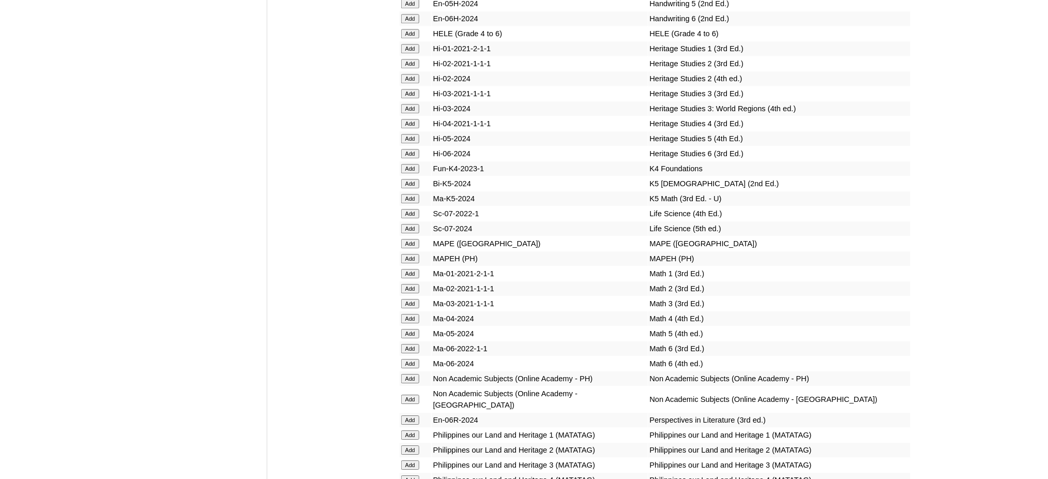
click at [407, 254] on input "Add" at bounding box center [410, 258] width 18 height 9
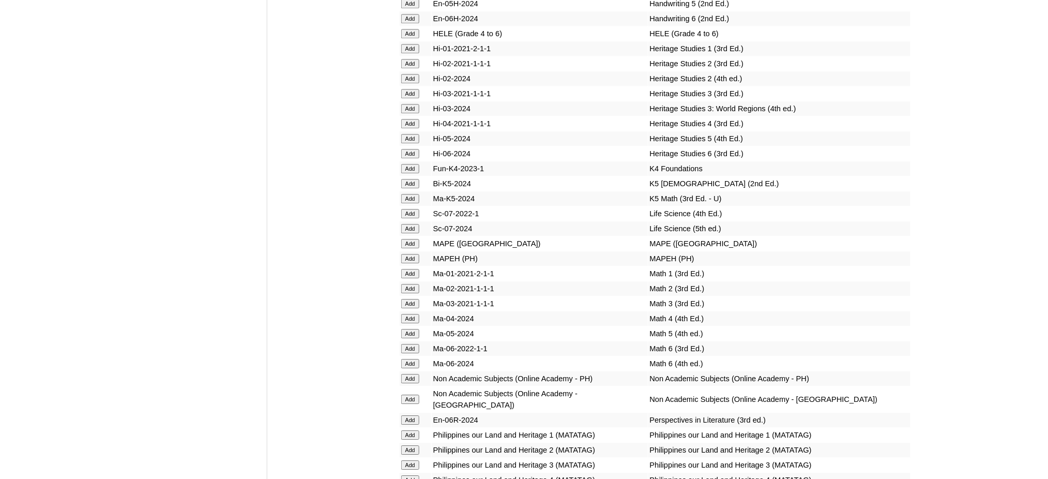
click at [407, 254] on input "Add" at bounding box center [410, 258] width 18 height 9
click at [406, 329] on input "Add" at bounding box center [410, 333] width 18 height 9
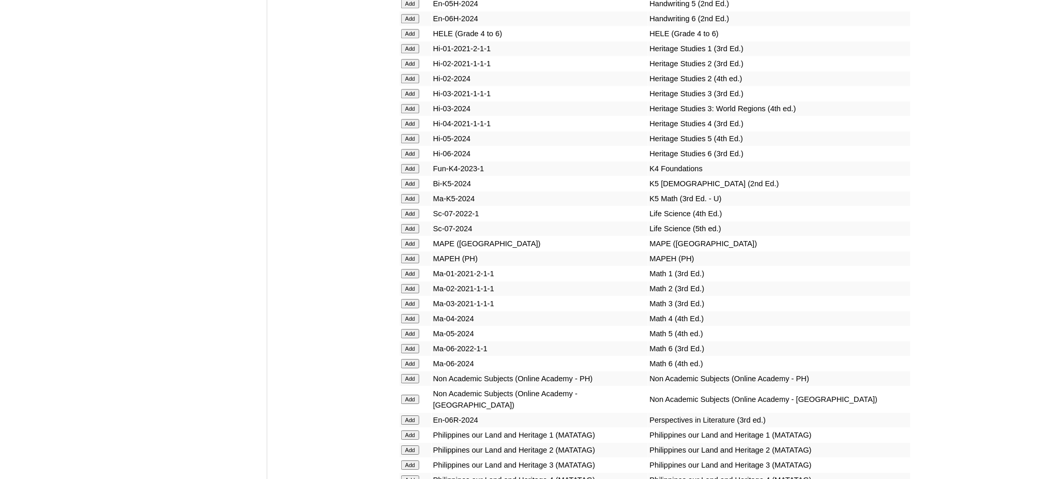
click at [406, 329] on input "Add" at bounding box center [410, 333] width 18 height 9
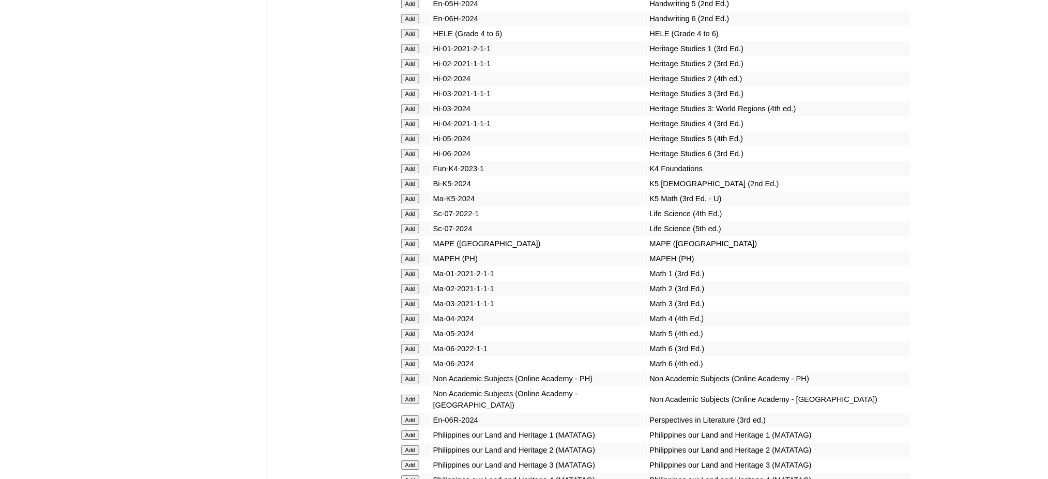
click at [406, 329] on input "Add" at bounding box center [410, 333] width 18 height 9
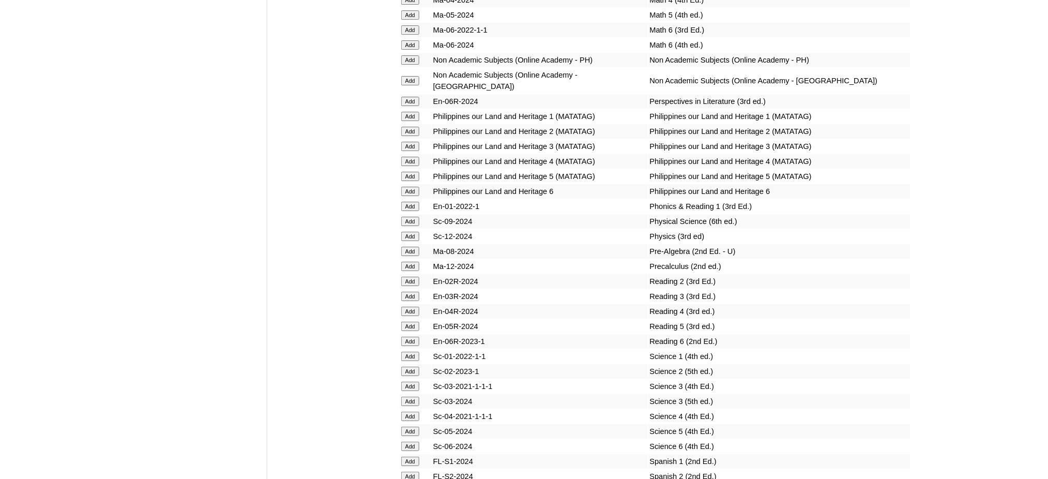
scroll to position [4136, 0]
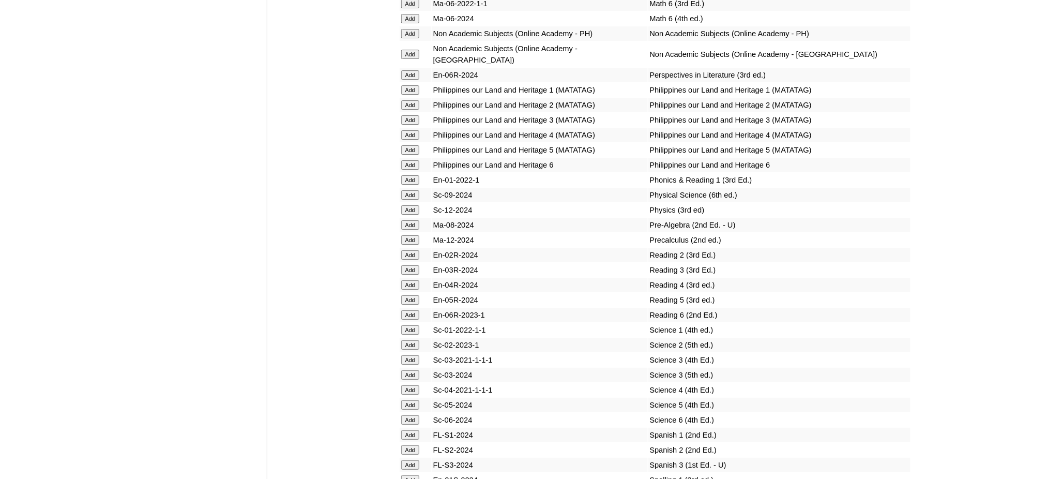
click at [418, 295] on input "Add" at bounding box center [410, 299] width 18 height 9
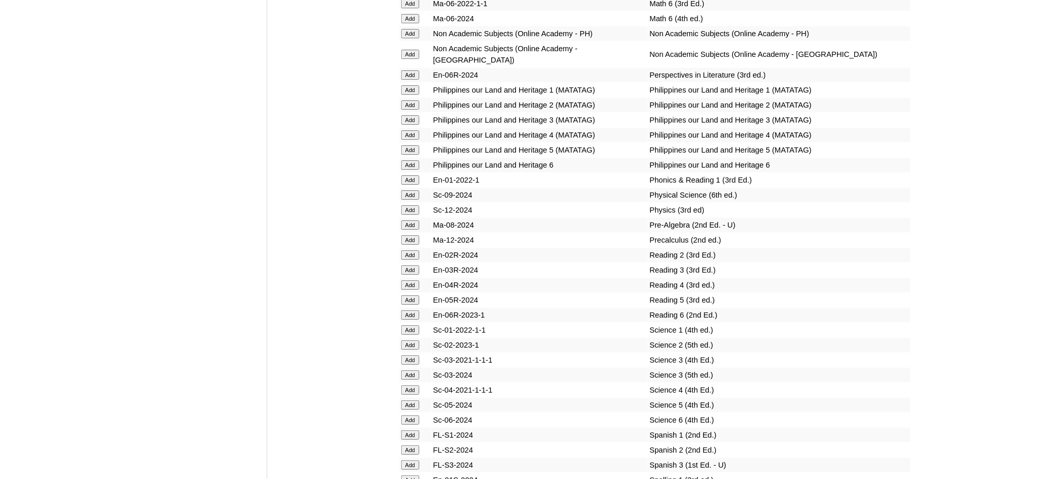
click at [418, 295] on input "Add" at bounding box center [410, 299] width 18 height 9
click at [412, 400] on input "Add" at bounding box center [410, 404] width 18 height 9
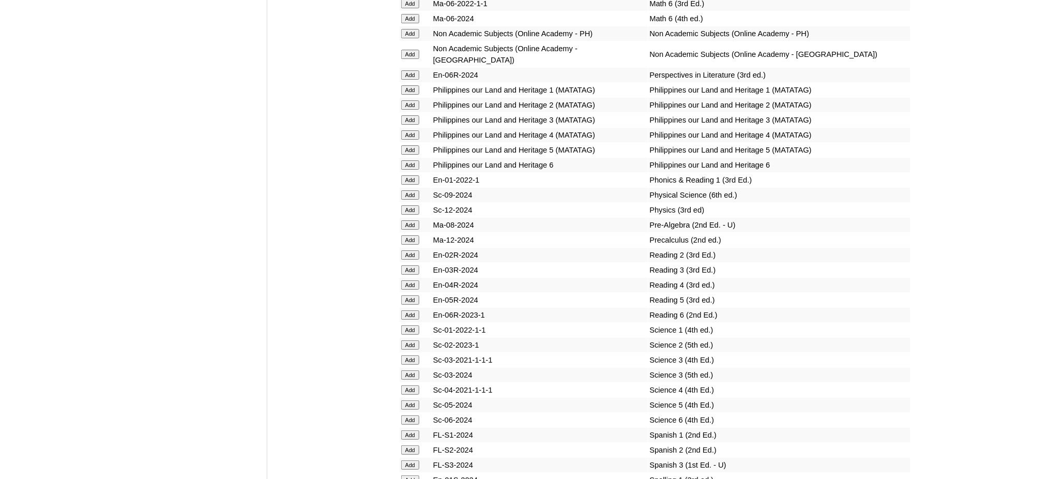
click at [412, 400] on input "Add" at bounding box center [410, 404] width 18 height 9
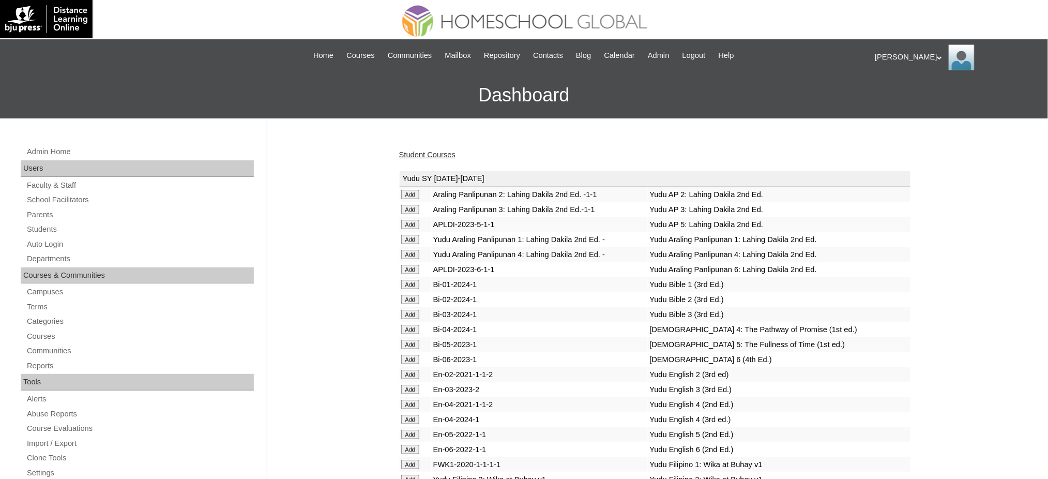
click at [433, 155] on link "Student Courses" at bounding box center [427, 154] width 56 height 8
